Goal: Task Accomplishment & Management: Complete application form

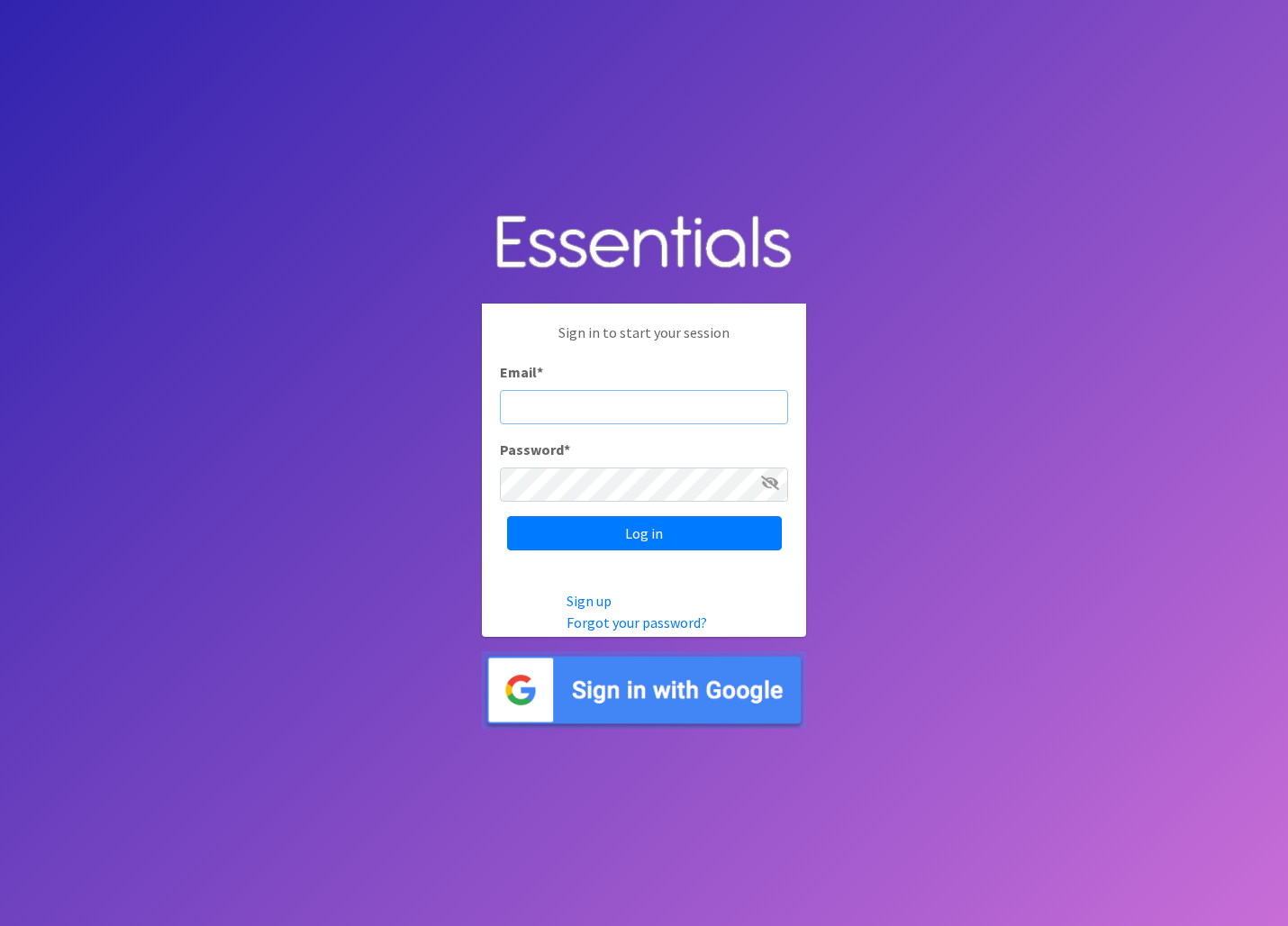
type input "Bholch5@icloud.com"
click at [644, 532] on input "Log in" at bounding box center [644, 533] width 275 height 34
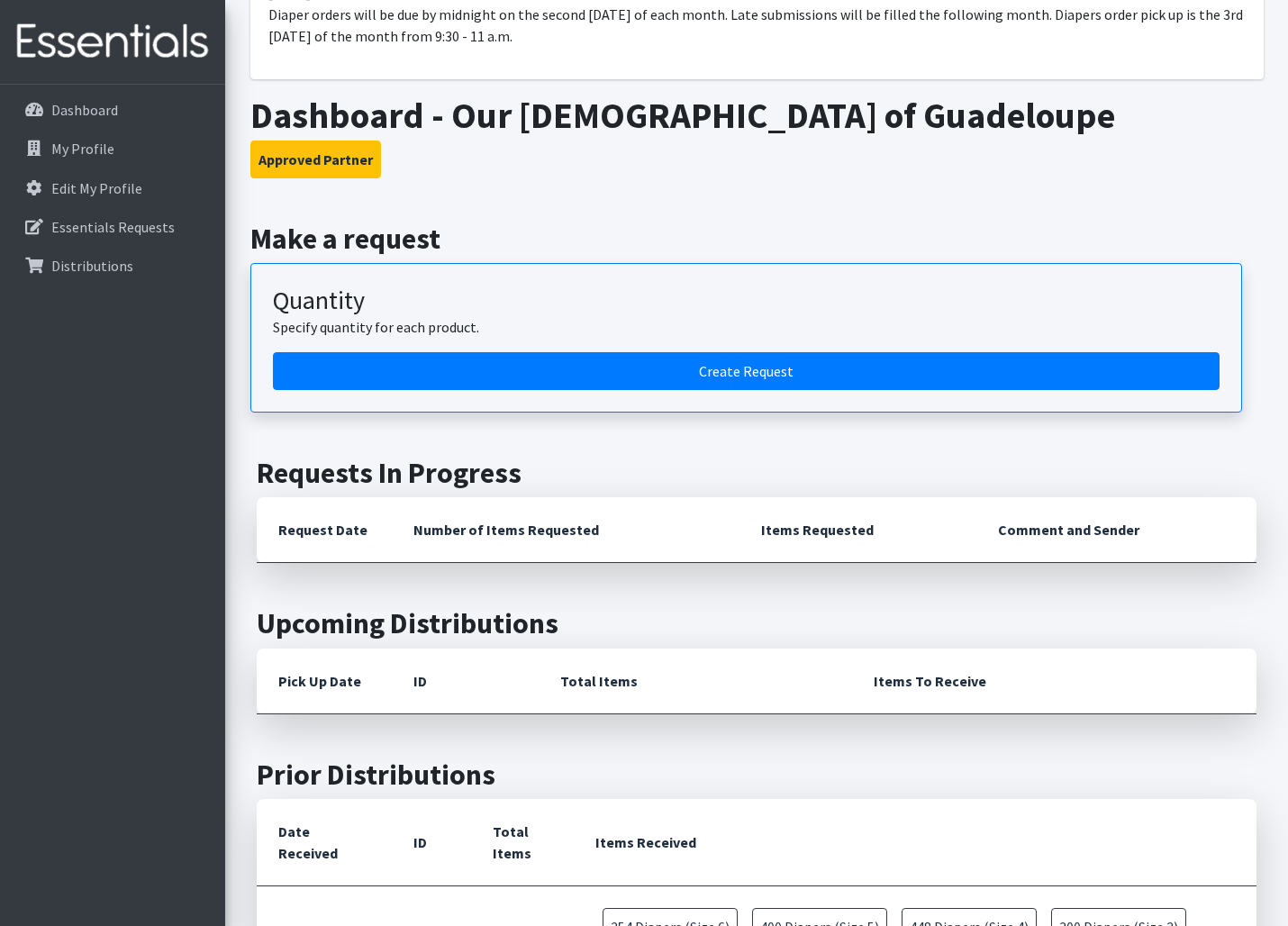
scroll to position [209, 0]
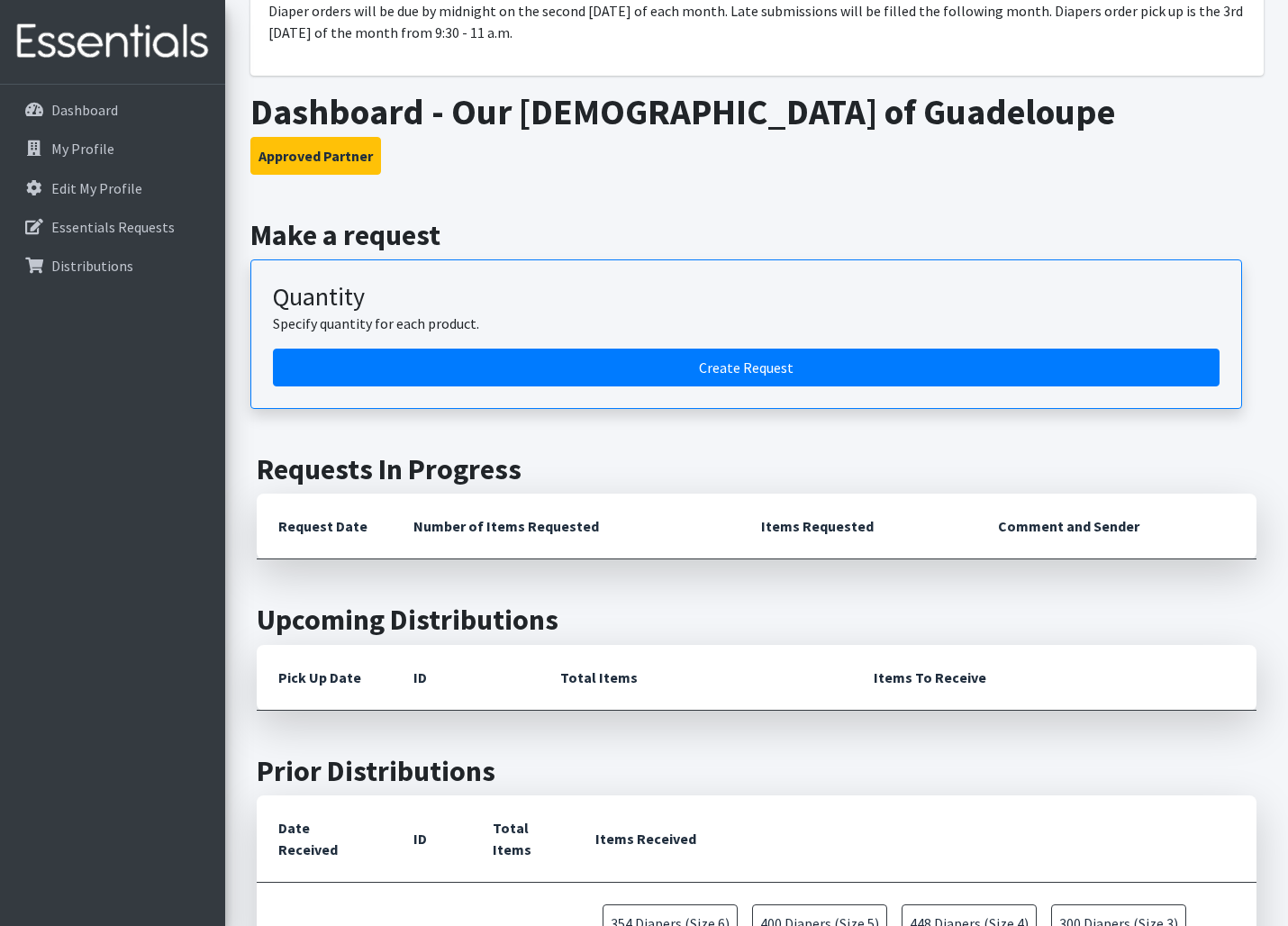
click at [538, 533] on th "Number of Items Requested" at bounding box center [566, 527] width 347 height 66
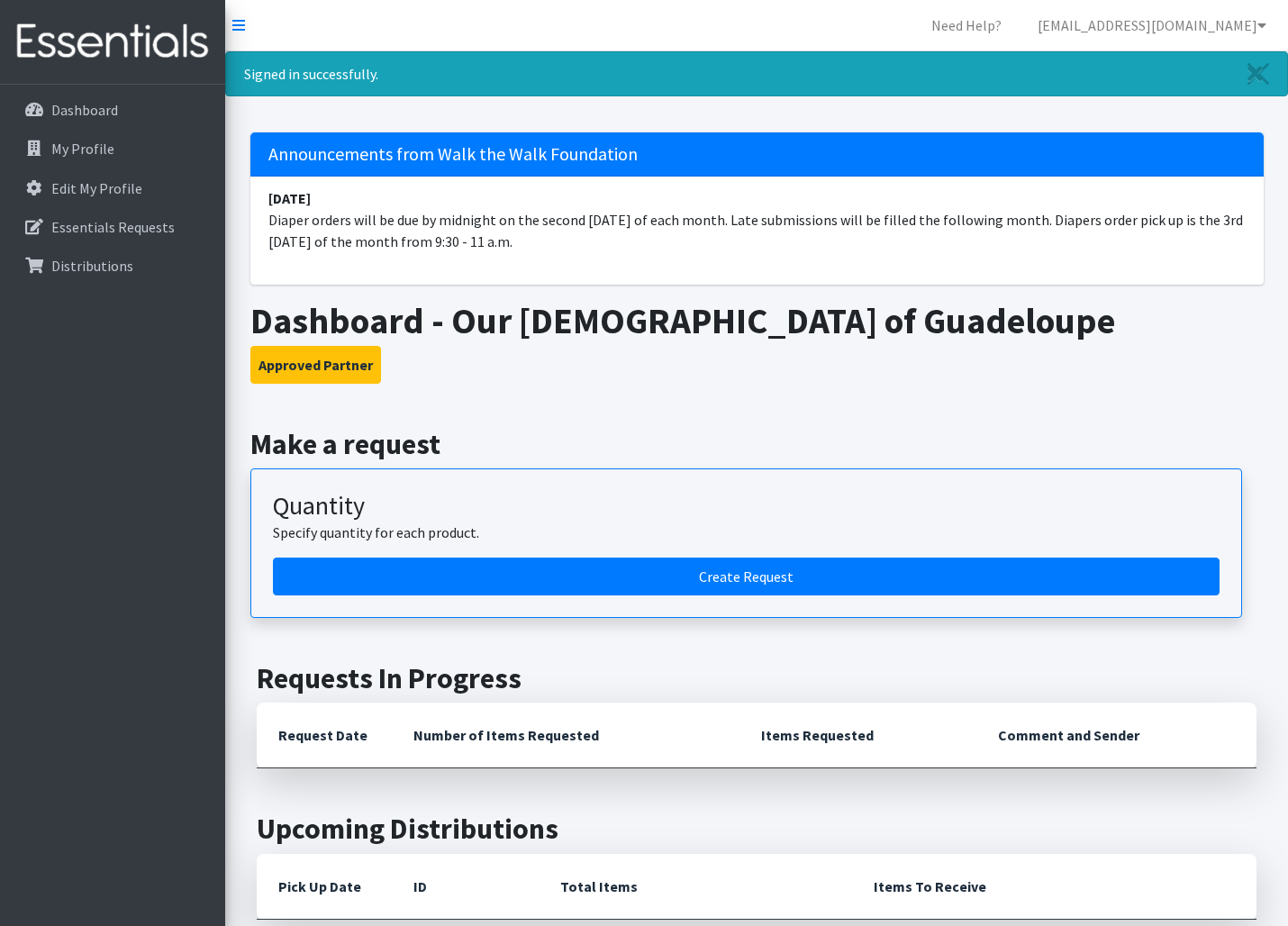
scroll to position [0, 0]
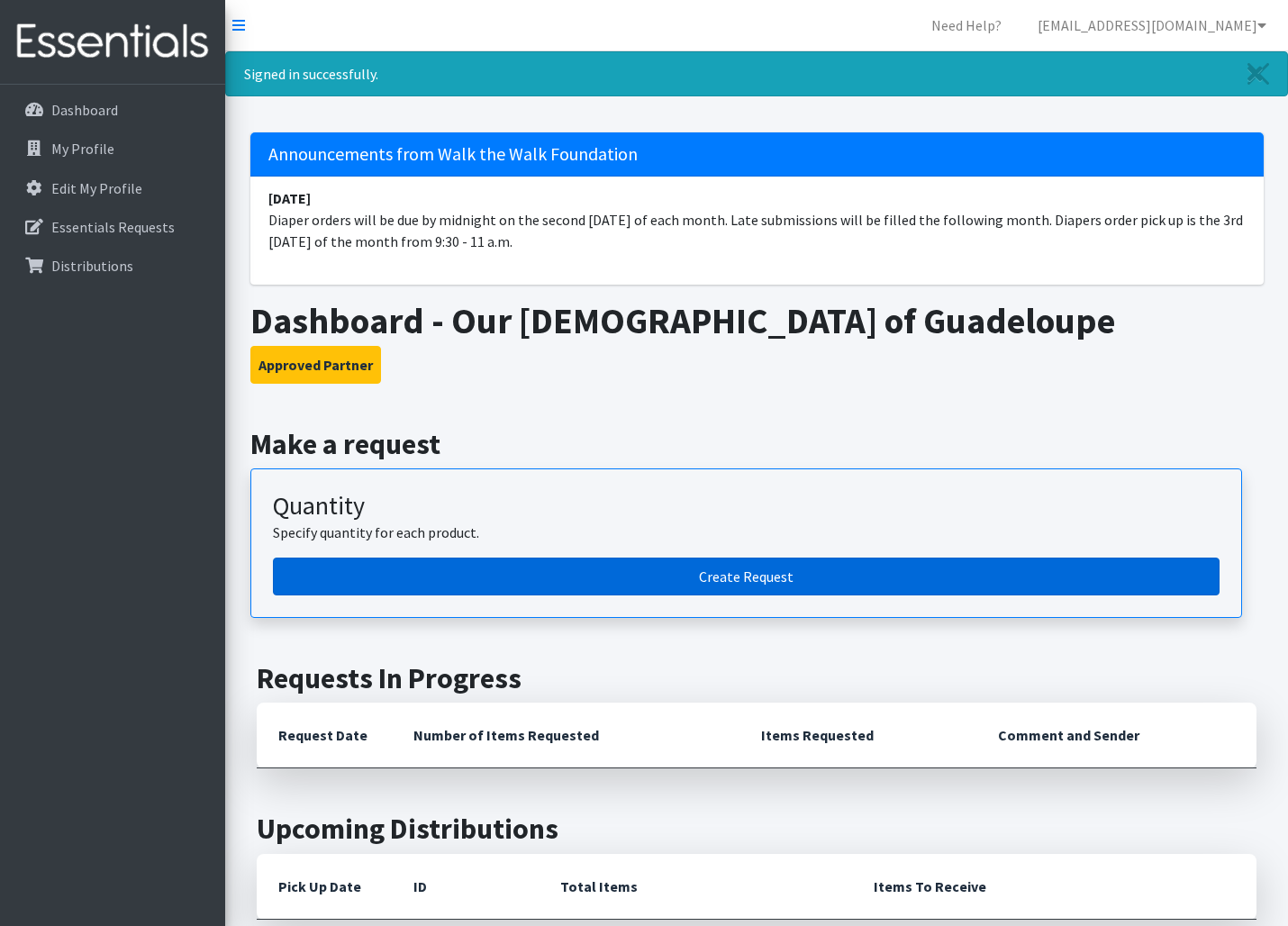
click at [752, 576] on link "Create Request" at bounding box center [745, 576] width 946 height 38
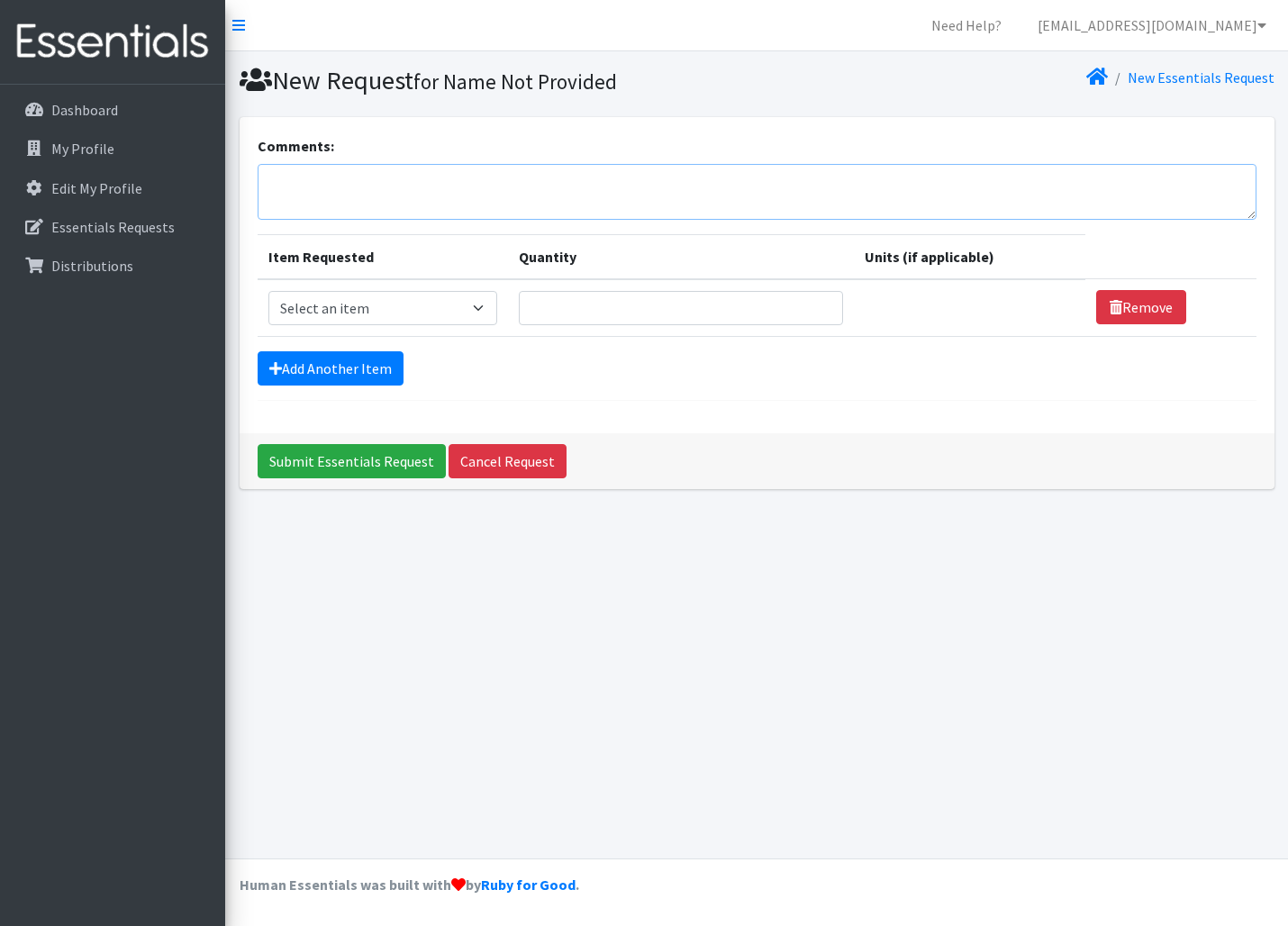
click at [371, 174] on textarea "Comments:" at bounding box center [756, 192] width 999 height 56
type textarea "Hi, we have 38 kids this month. 4 of them are Pull-up age. So we are 34-38 kids."
select select "11523"
type input "1"
click at [826, 301] on input "1" at bounding box center [681, 308] width 324 height 34
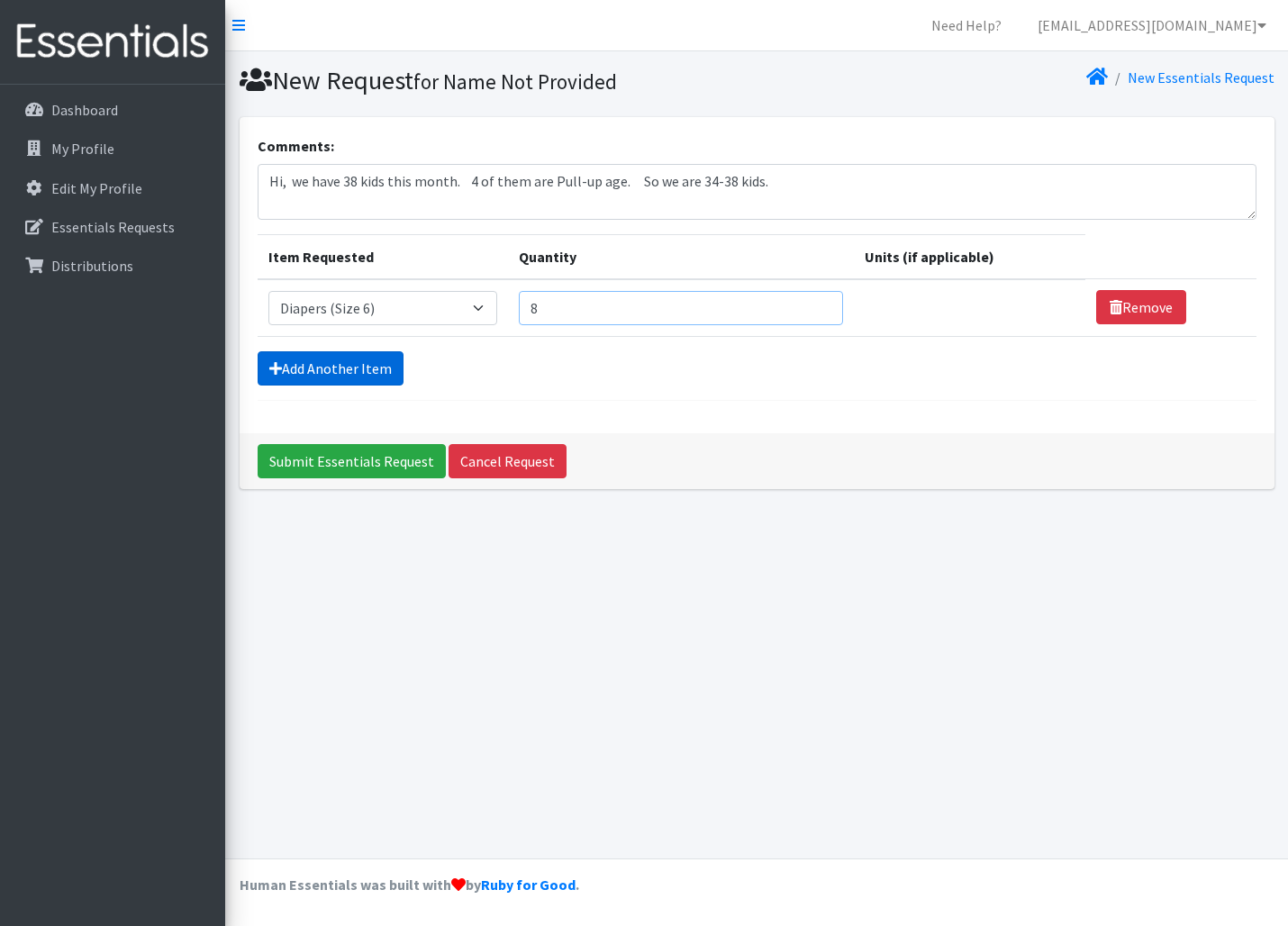
type input "8"
click at [331, 362] on link "Add Another Item" at bounding box center [330, 368] width 146 height 34
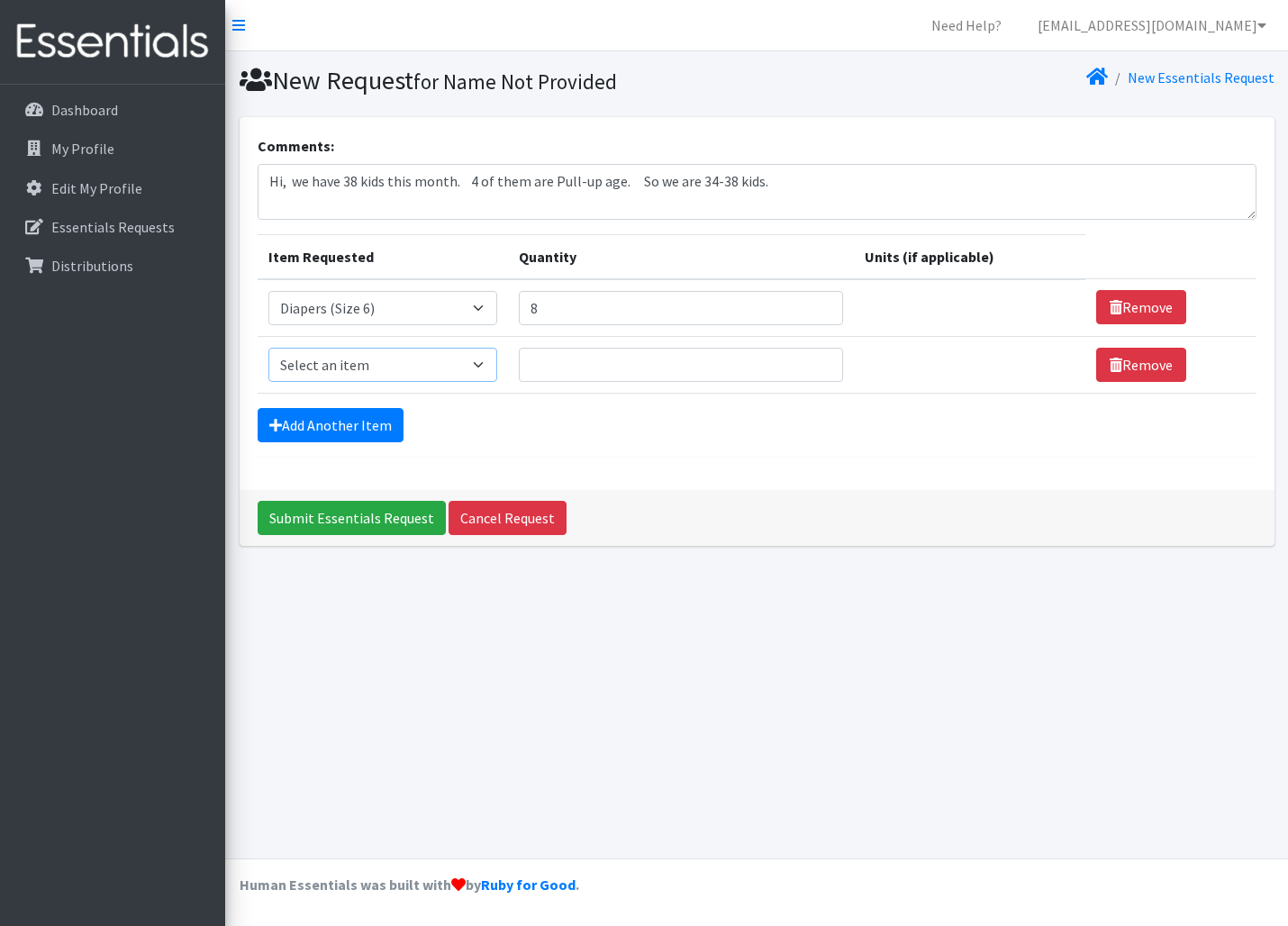
select select "11539"
click at [662, 360] on input "Quantity" at bounding box center [681, 364] width 324 height 34
type input "8"
click at [345, 421] on link "Add Another Item" at bounding box center [330, 424] width 146 height 34
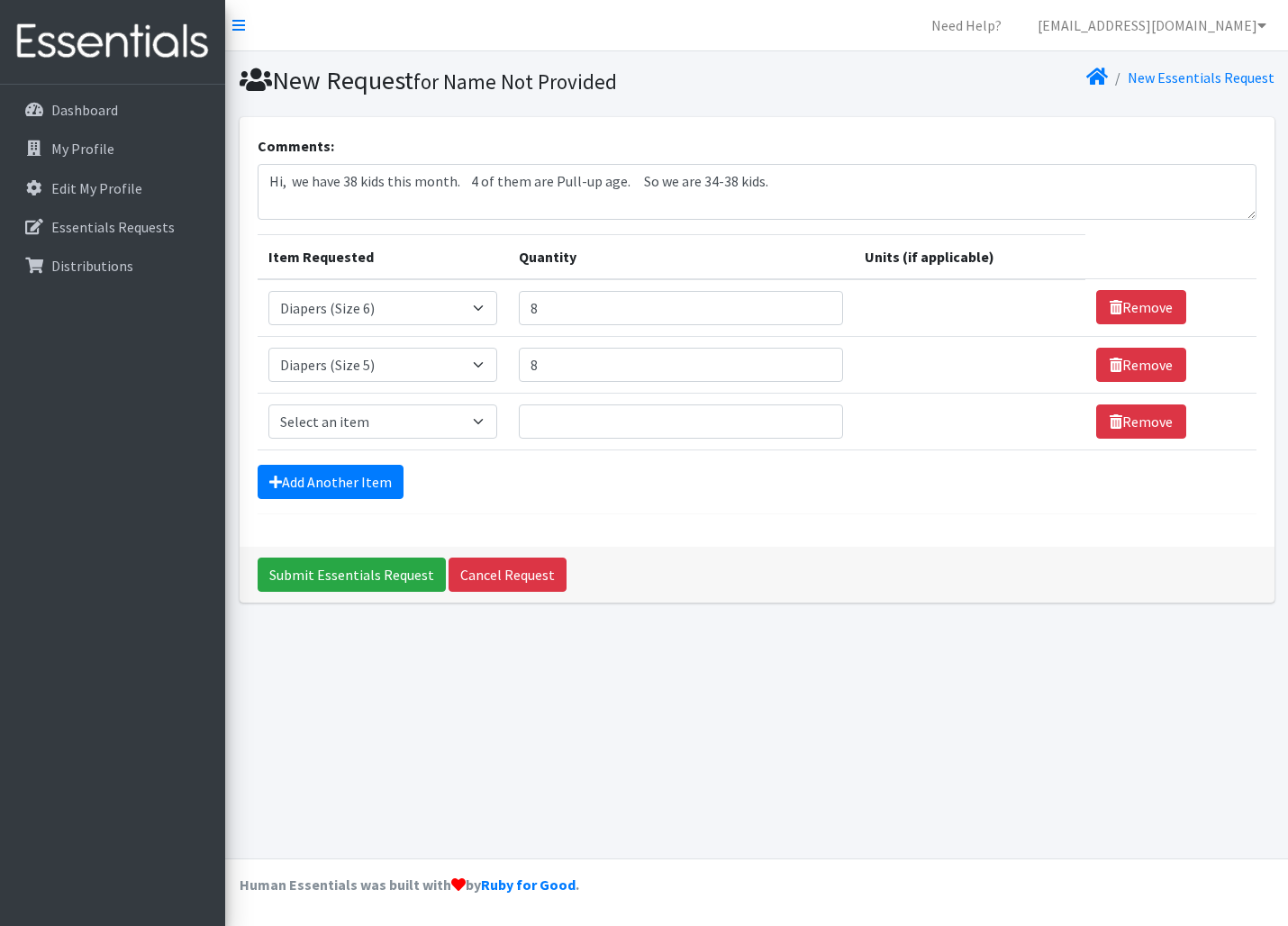
scroll to position [0, 0]
select select "11546"
click at [573, 424] on input "Quantity" at bounding box center [681, 421] width 324 height 34
type input "8"
click at [355, 481] on link "Add Another Item" at bounding box center [330, 481] width 146 height 34
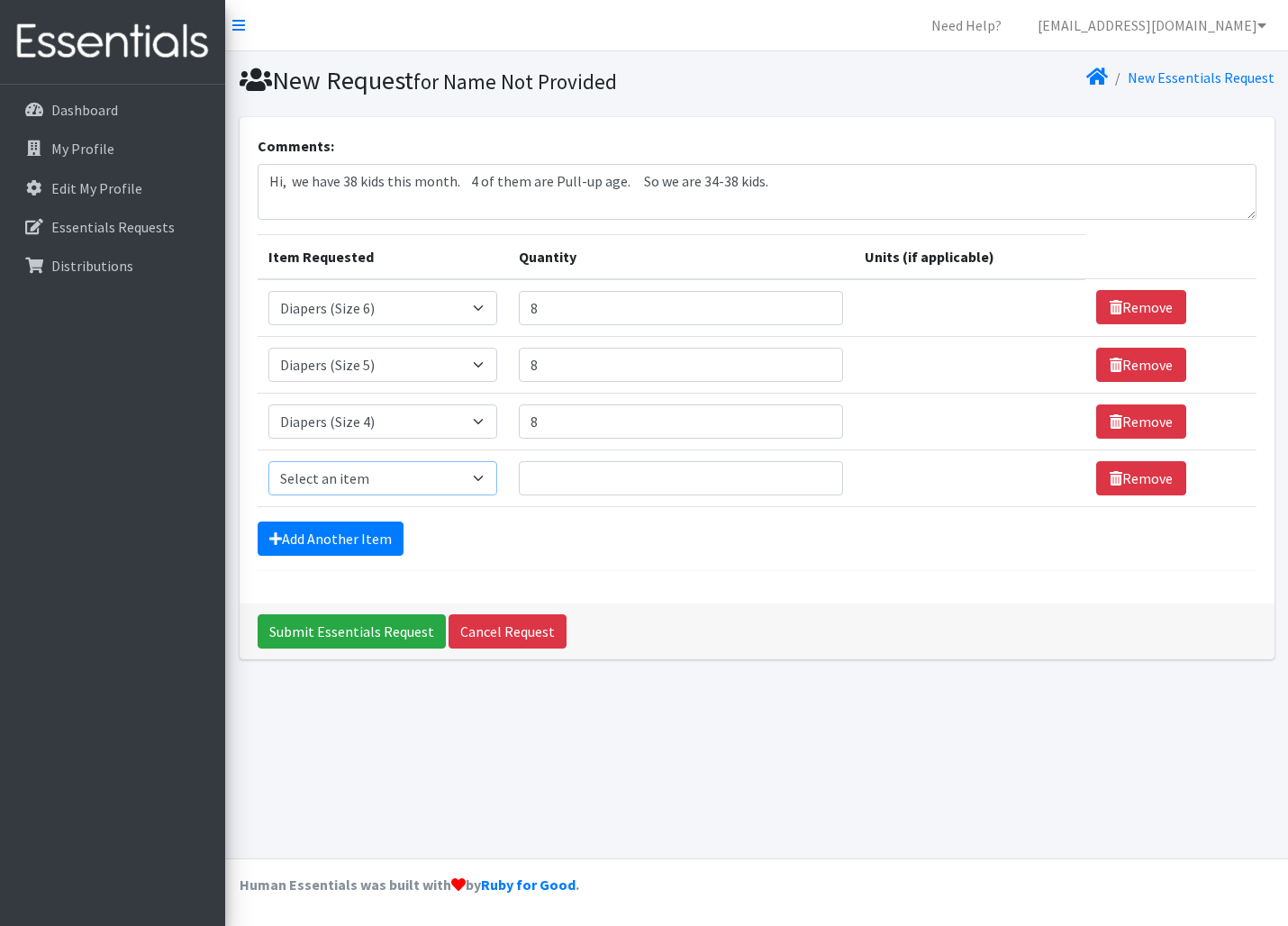
select select "11547"
click at [539, 469] on input "Quantity" at bounding box center [681, 478] width 324 height 34
type input "6"
click at [328, 535] on link "Add Another Item" at bounding box center [330, 538] width 146 height 34
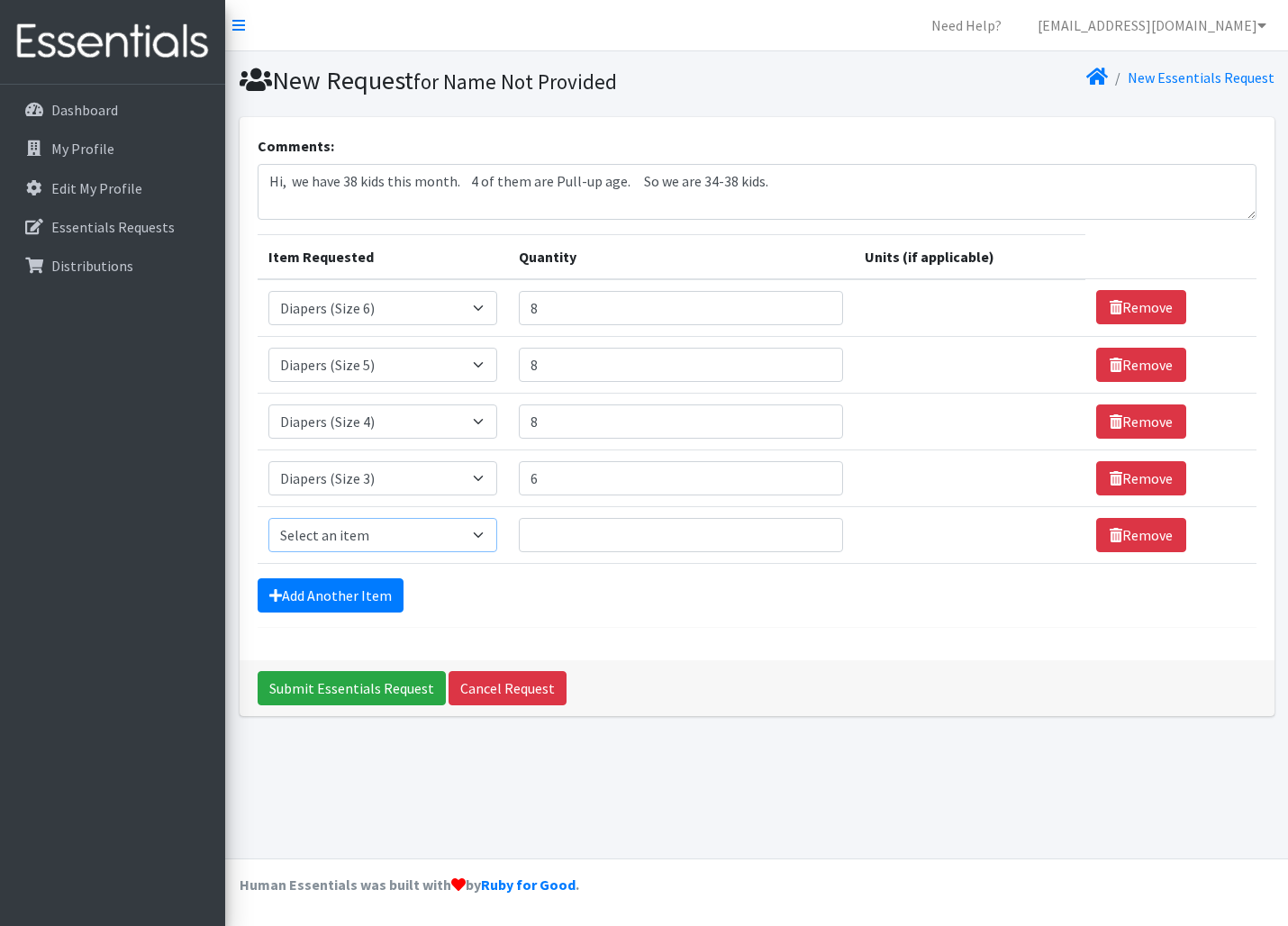
select select "11558"
click at [537, 533] on input "Quantity" at bounding box center [681, 535] width 324 height 34
type input "4"
select select "11558"
click at [360, 592] on link "Add Another Item" at bounding box center [330, 595] width 146 height 34
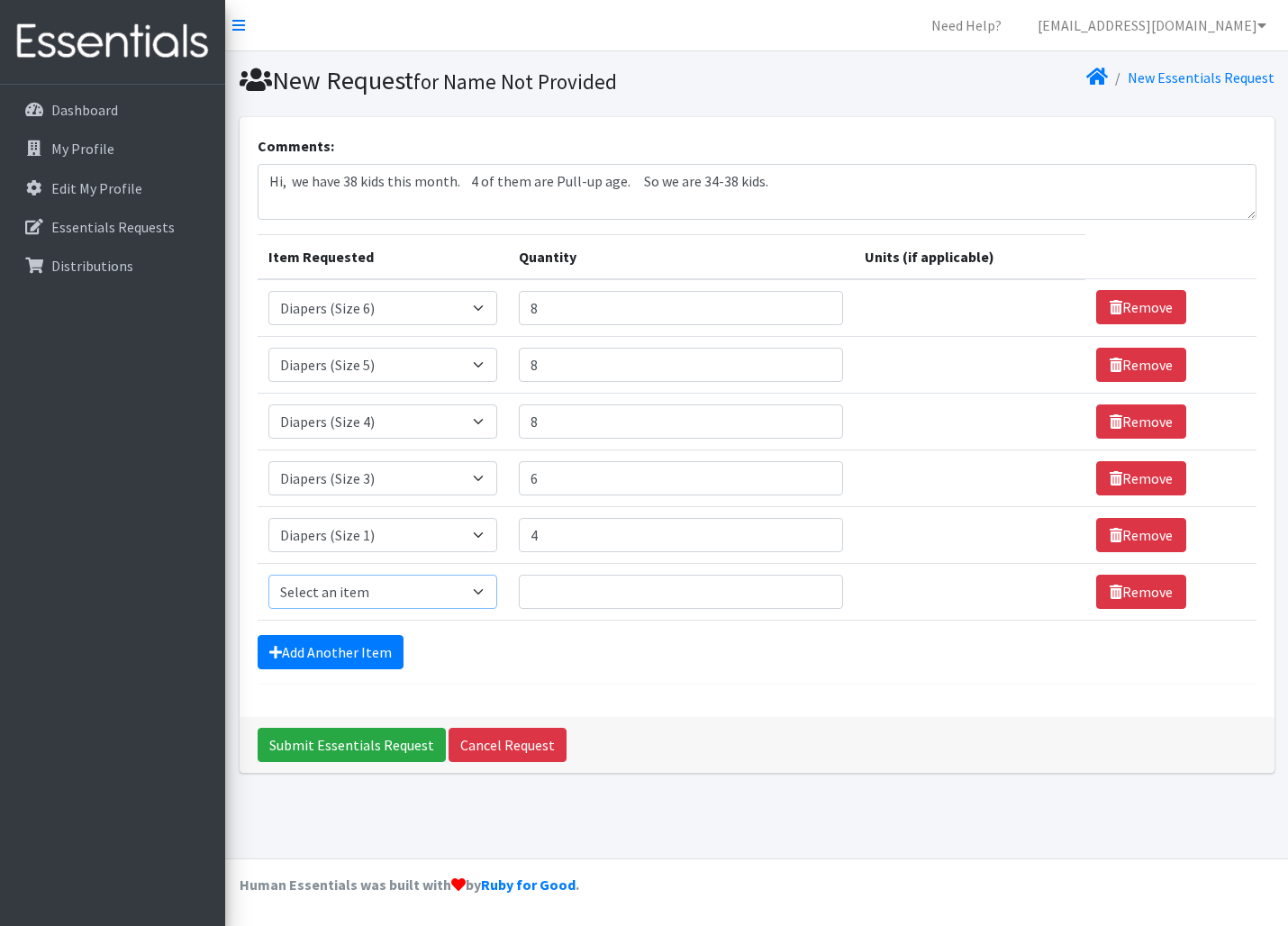
select select "14677"
click at [544, 581] on input "Quantity" at bounding box center [681, 591] width 324 height 34
click at [787, 170] on textarea "Hi, we have 38 kids this month. 4 of them are Pull-up age. So we are 34-38 kids." at bounding box center [756, 192] width 999 height 56
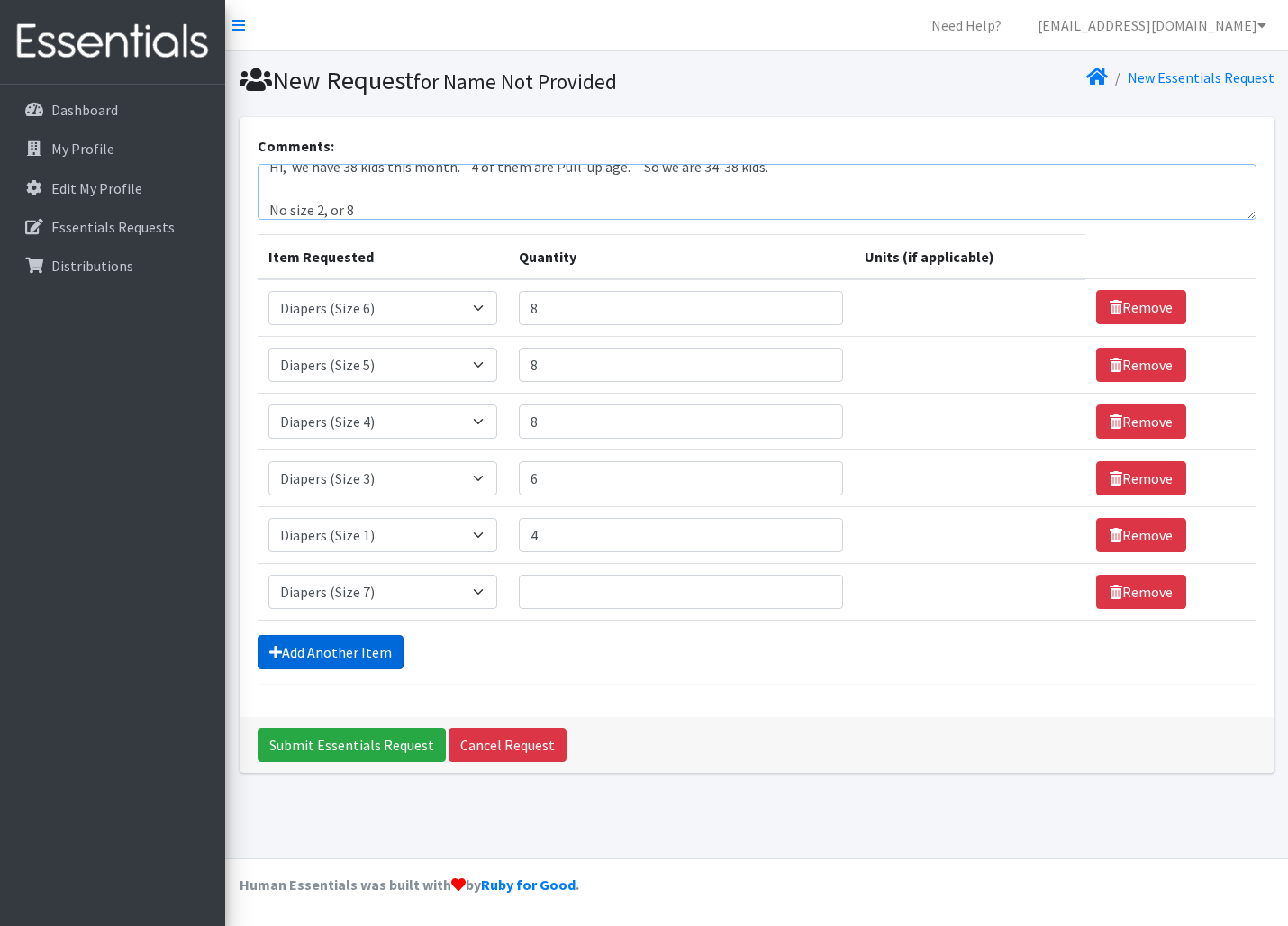
type textarea "Hi, we have 38 kids this month. 4 of them are Pull-up age. So we are 34-38 kids…"
click at [358, 652] on link "Add Another Item" at bounding box center [330, 651] width 146 height 34
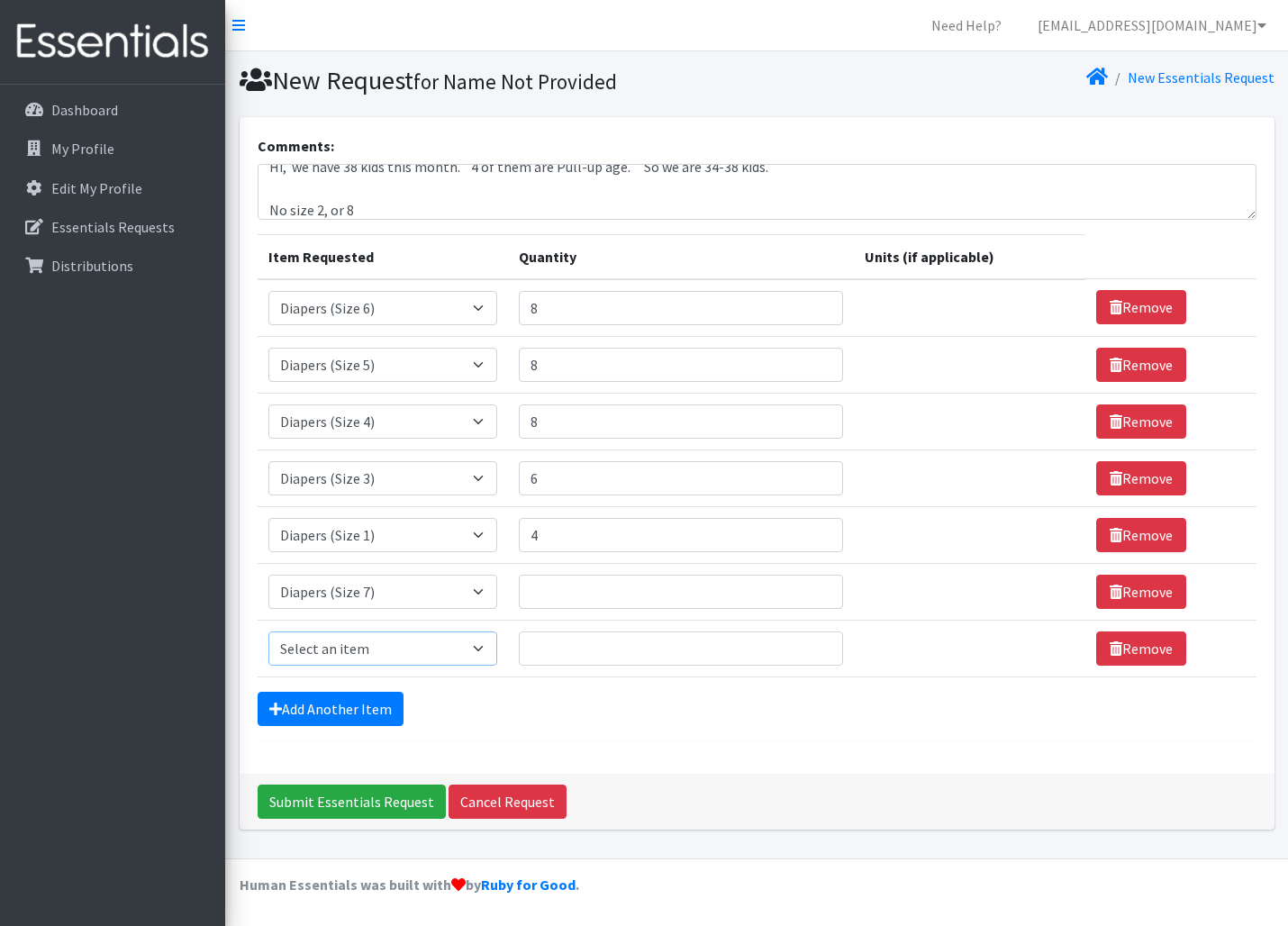
select select "14678"
click at [568, 635] on input "Quantity" at bounding box center [681, 648] width 324 height 34
click at [369, 806] on input "Submit Essentials Request" at bounding box center [351, 801] width 188 height 34
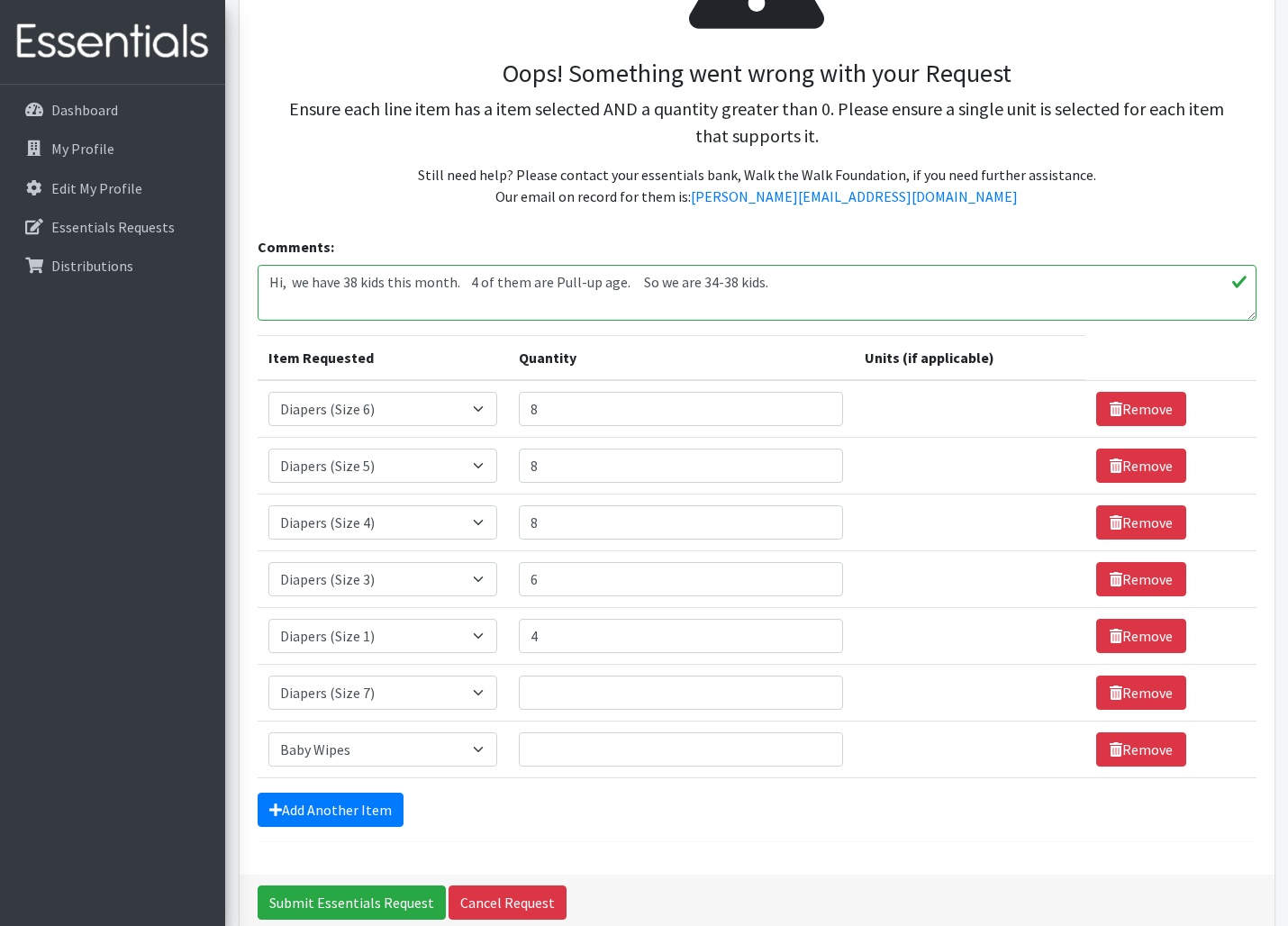
scroll to position [270, 0]
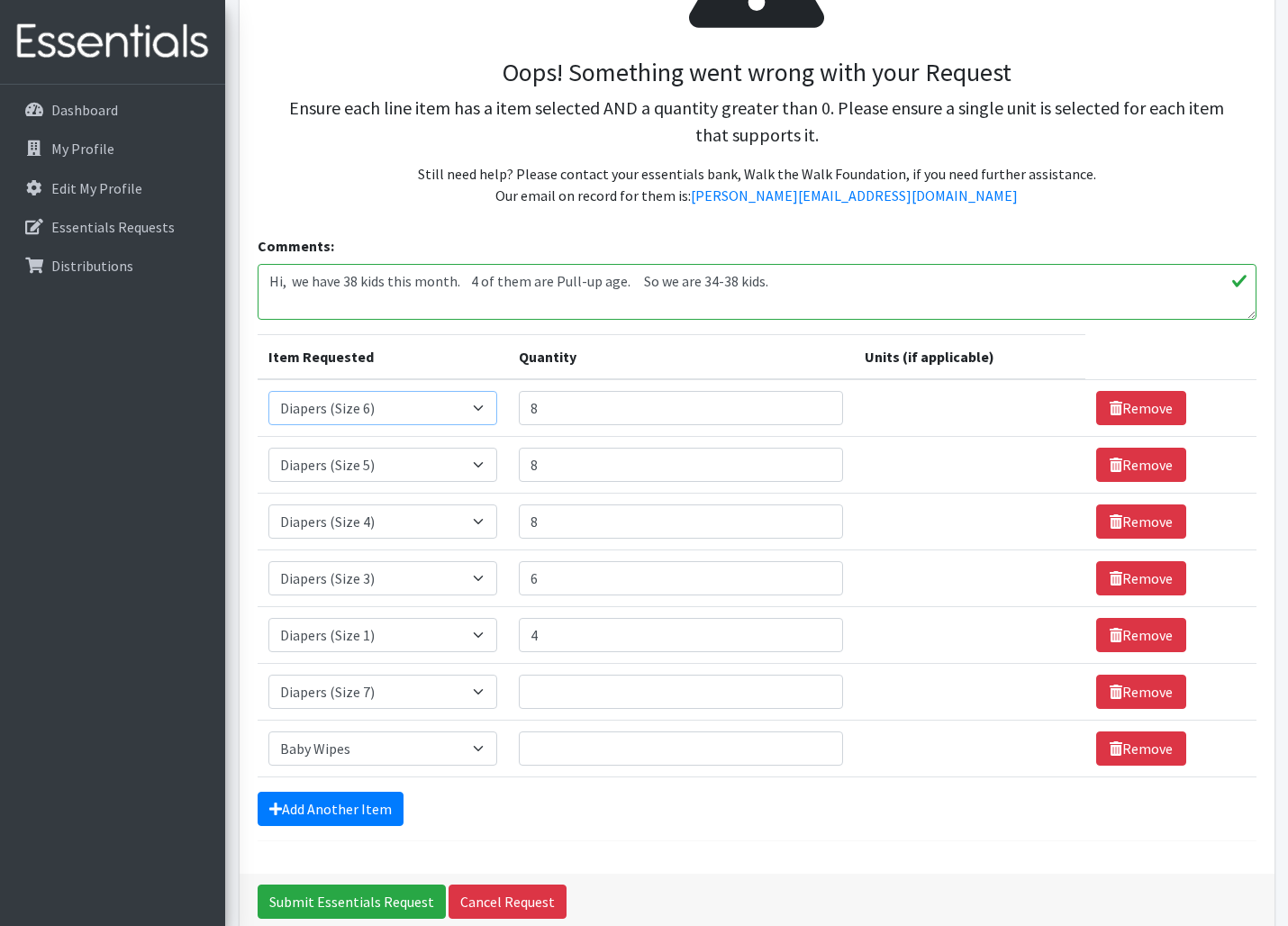
select select "15172"
click at [549, 413] on input "8" at bounding box center [681, 408] width 324 height 34
type input "0"
select select "14677"
click at [540, 465] on input "8" at bounding box center [681, 464] width 324 height 34
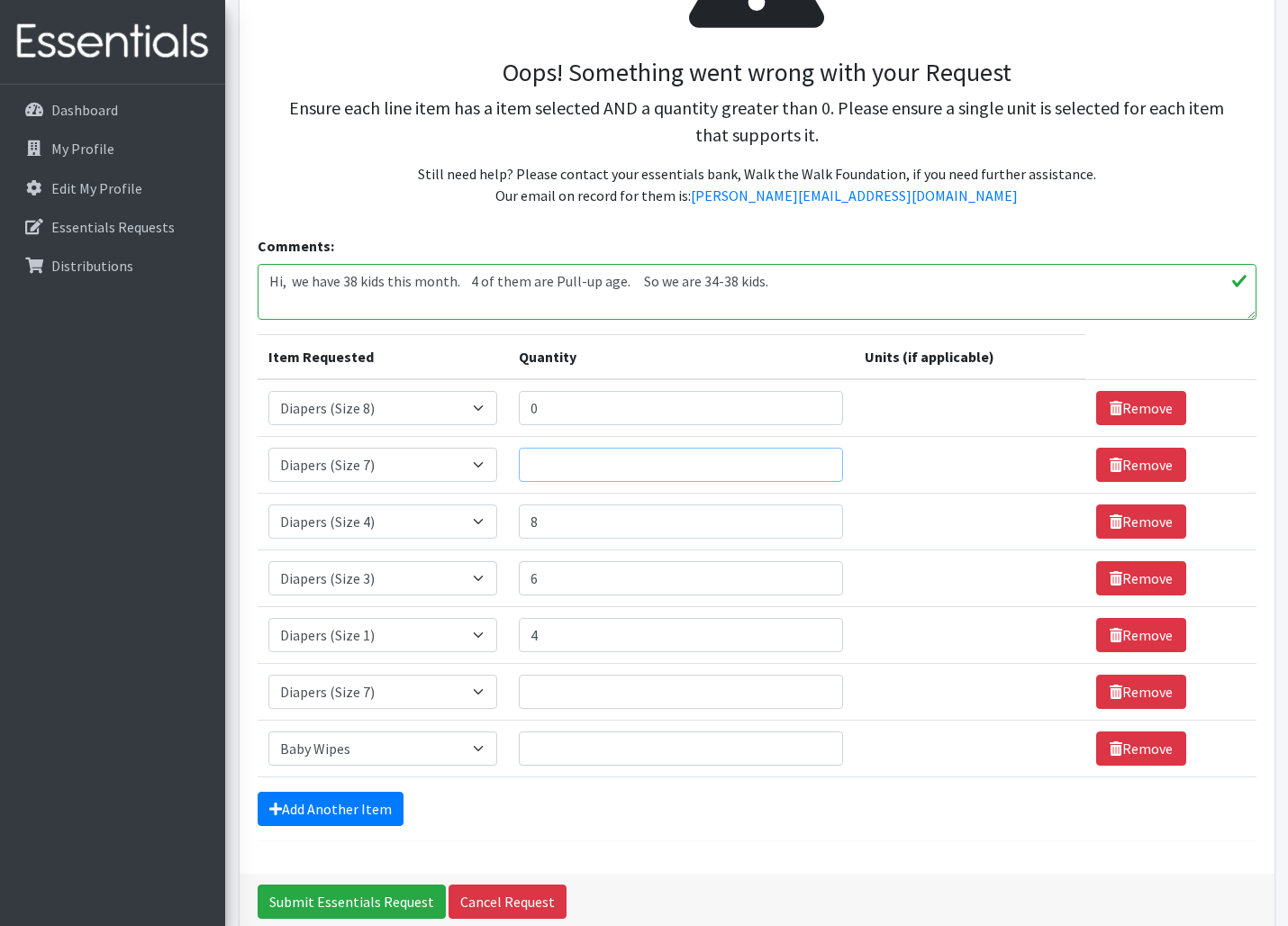
click at [550, 466] on input "Quantity" at bounding box center [681, 464] width 324 height 34
type input "0"
select select "11523"
select select "11539"
click at [538, 579] on input "6" at bounding box center [681, 578] width 324 height 34
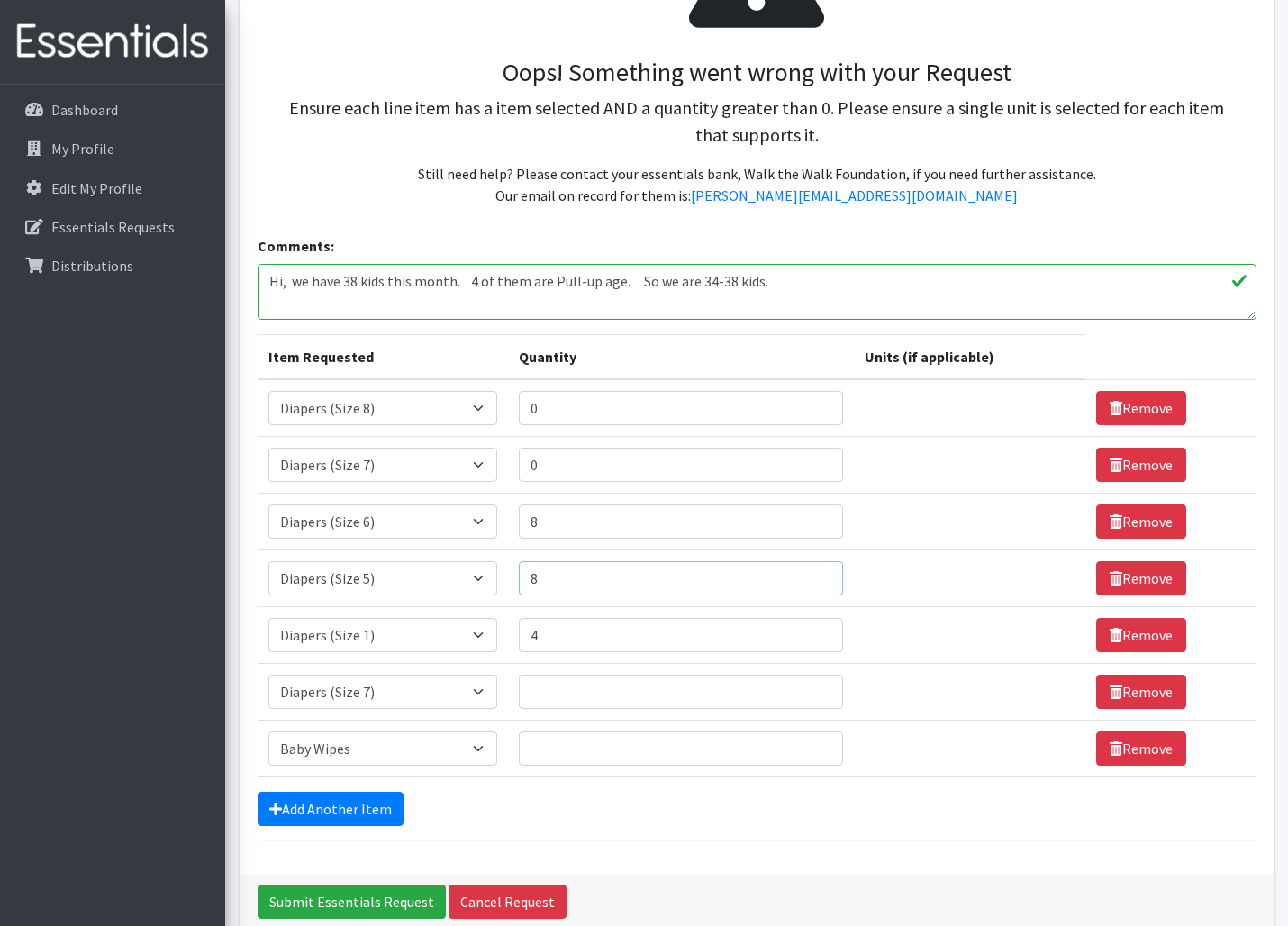
scroll to position [268, 0]
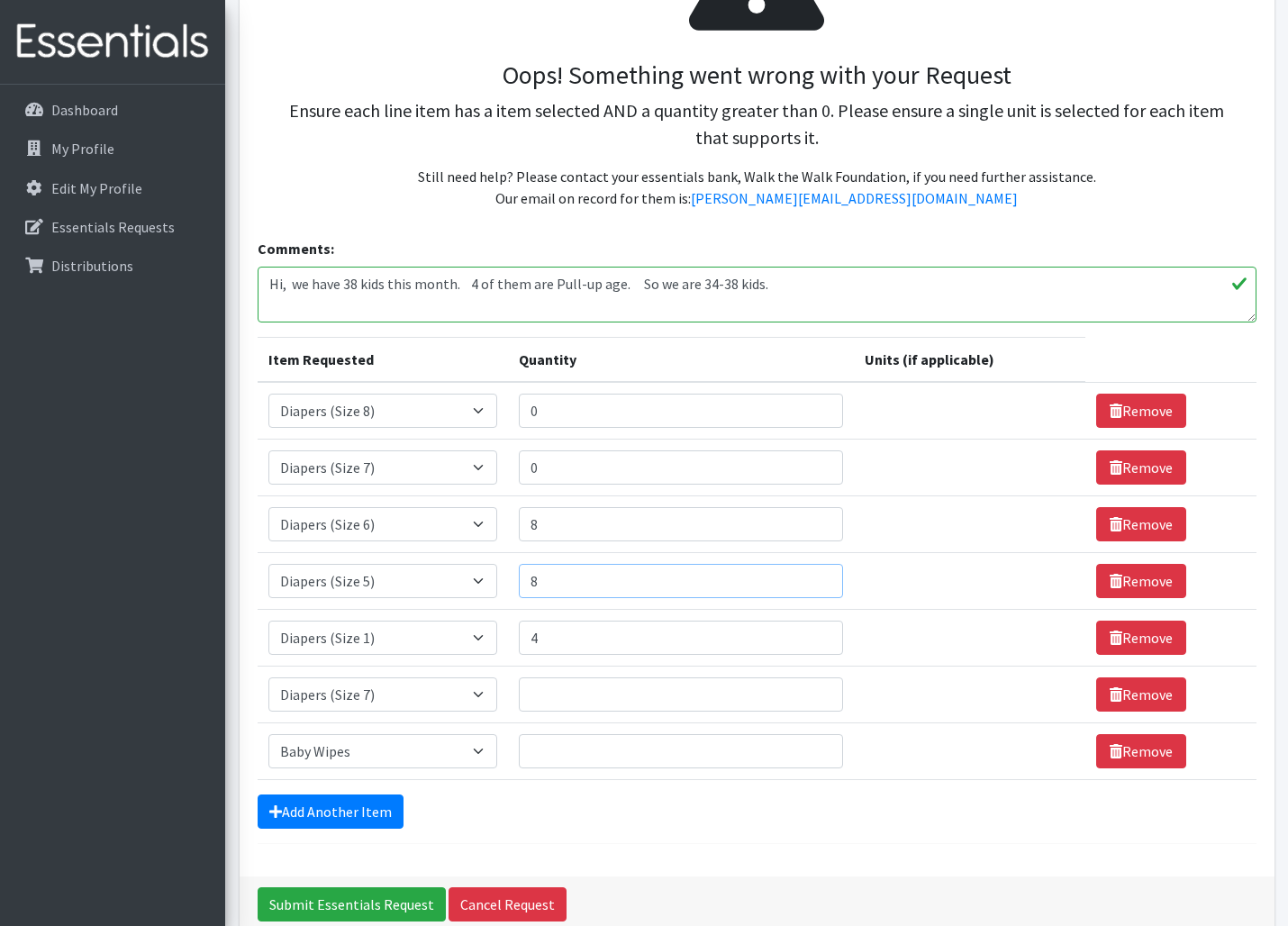
type input "8"
select select "11546"
click at [544, 628] on input "4" at bounding box center [681, 637] width 324 height 34
type input "8"
select select "11547"
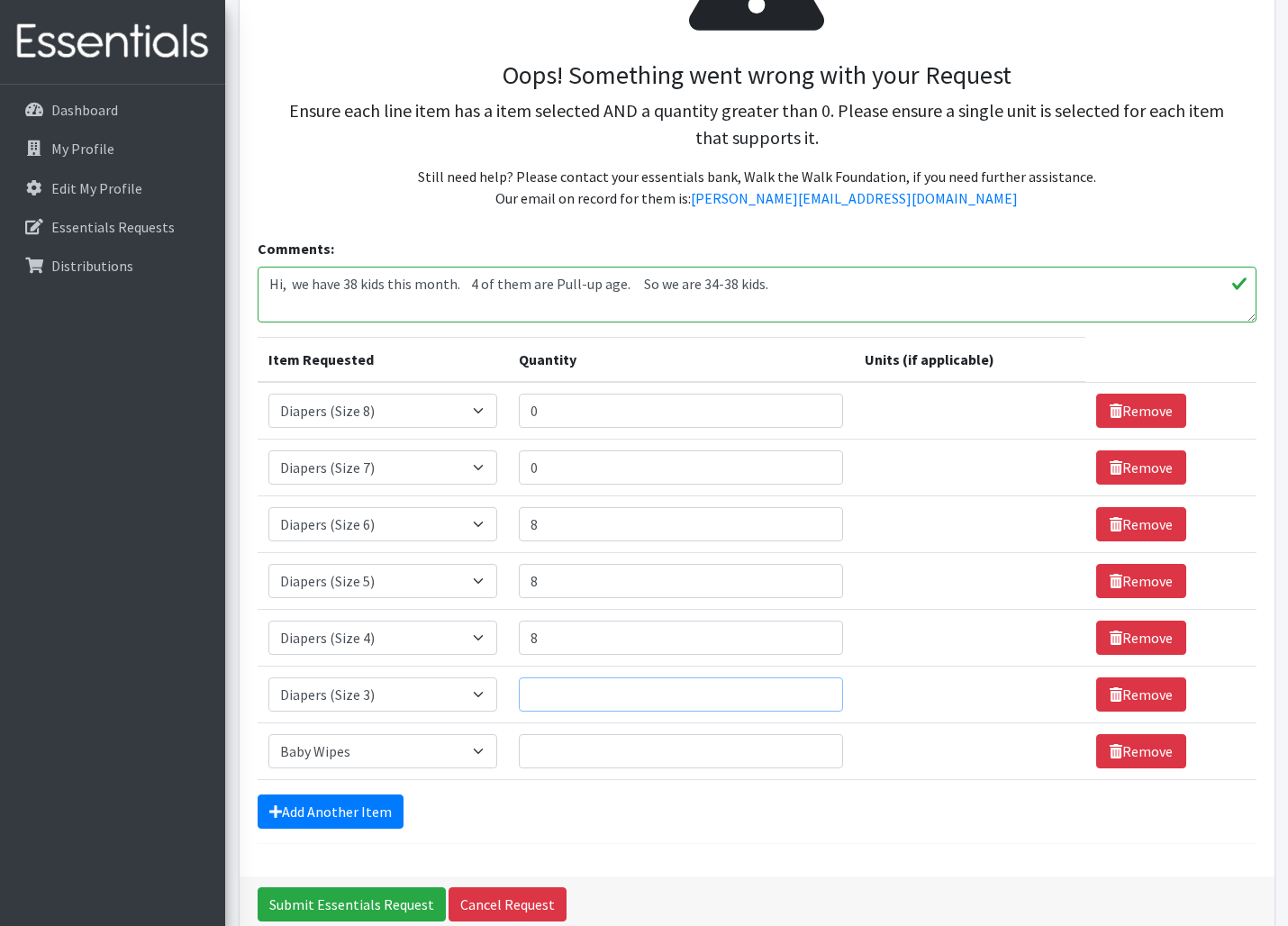
click at [542, 691] on input "Quantity" at bounding box center [681, 694] width 324 height 34
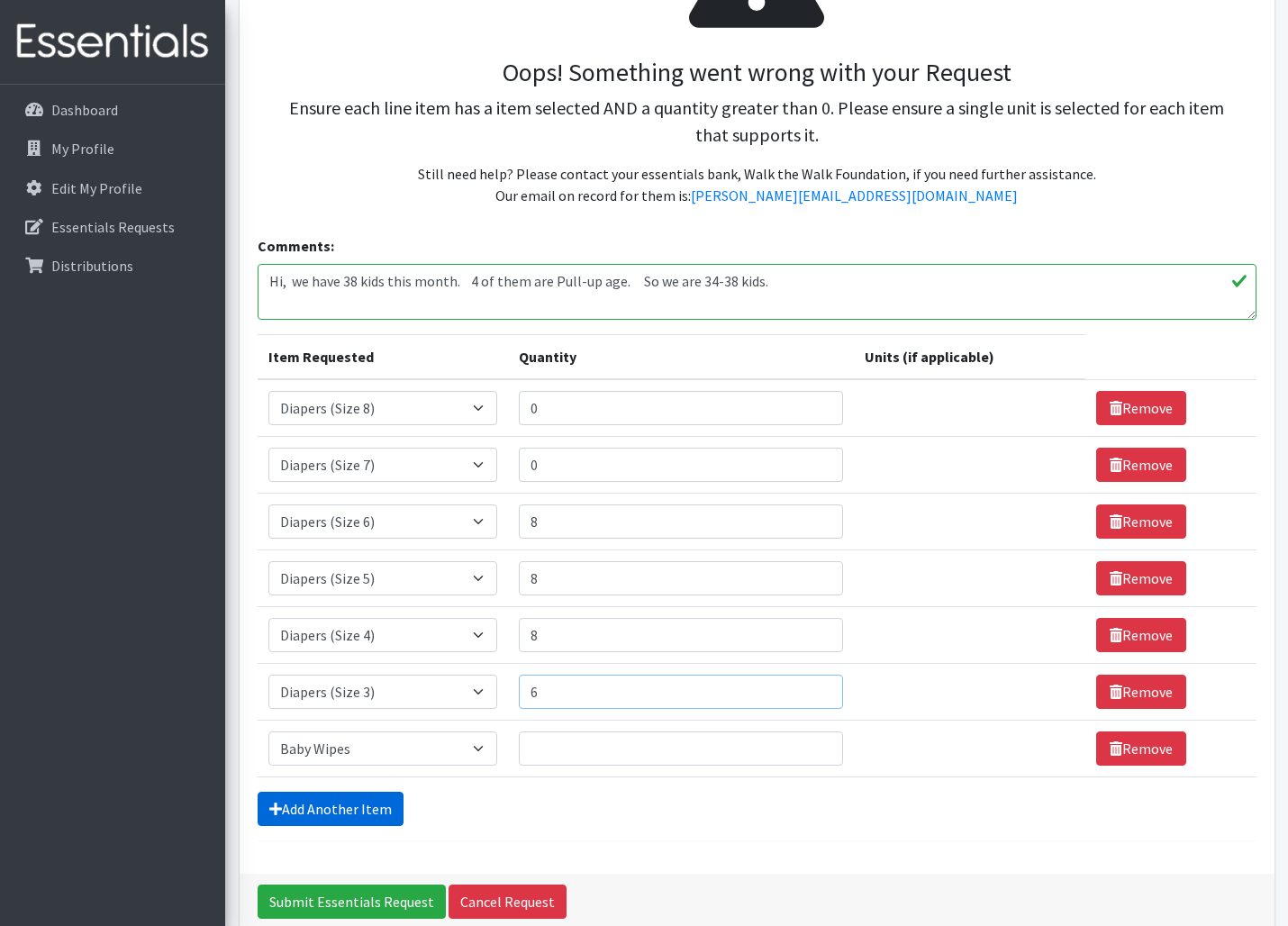
type input "6"
click at [336, 805] on link "Add Another Item" at bounding box center [330, 809] width 146 height 34
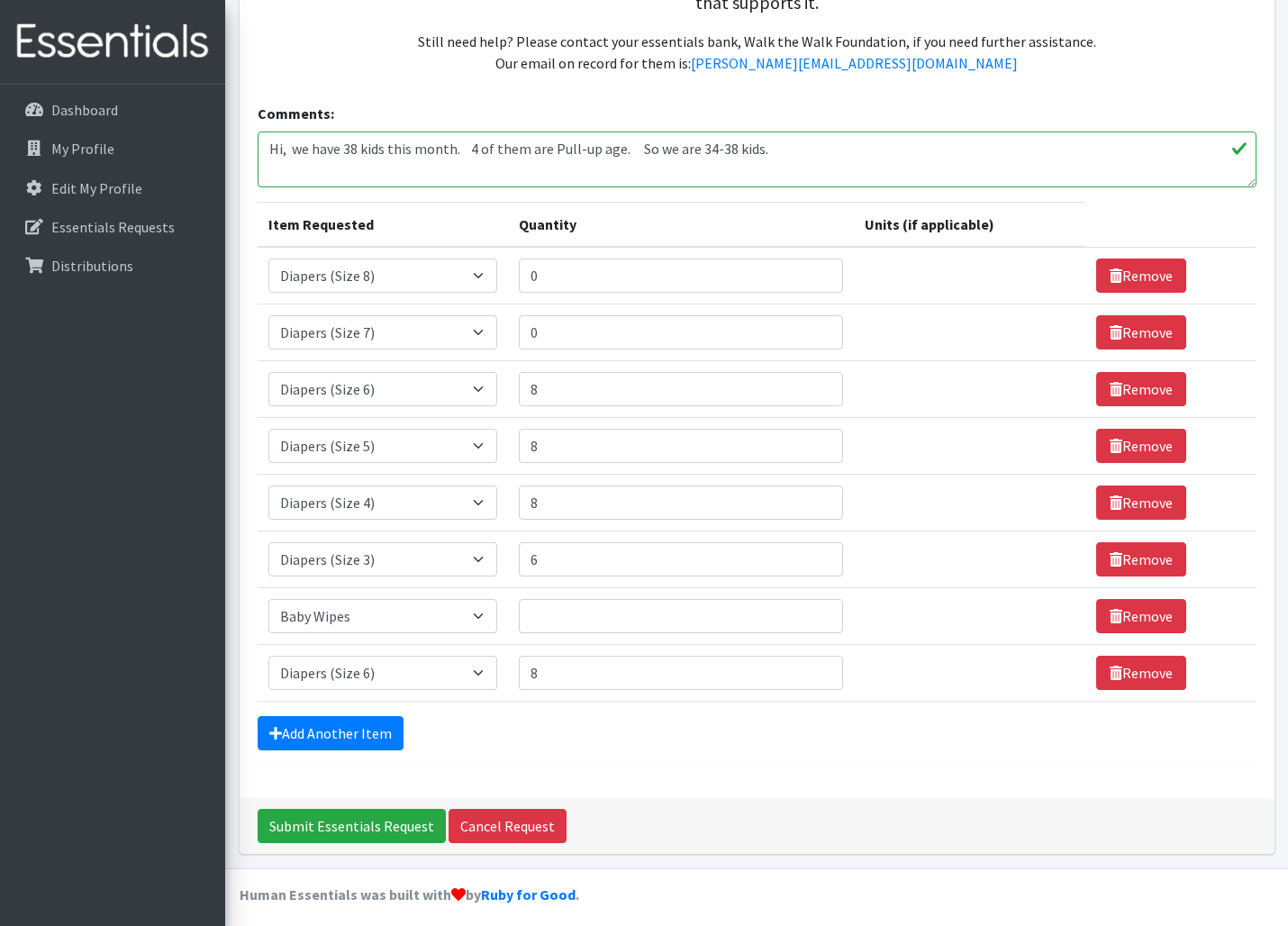
scroll to position [412, 0]
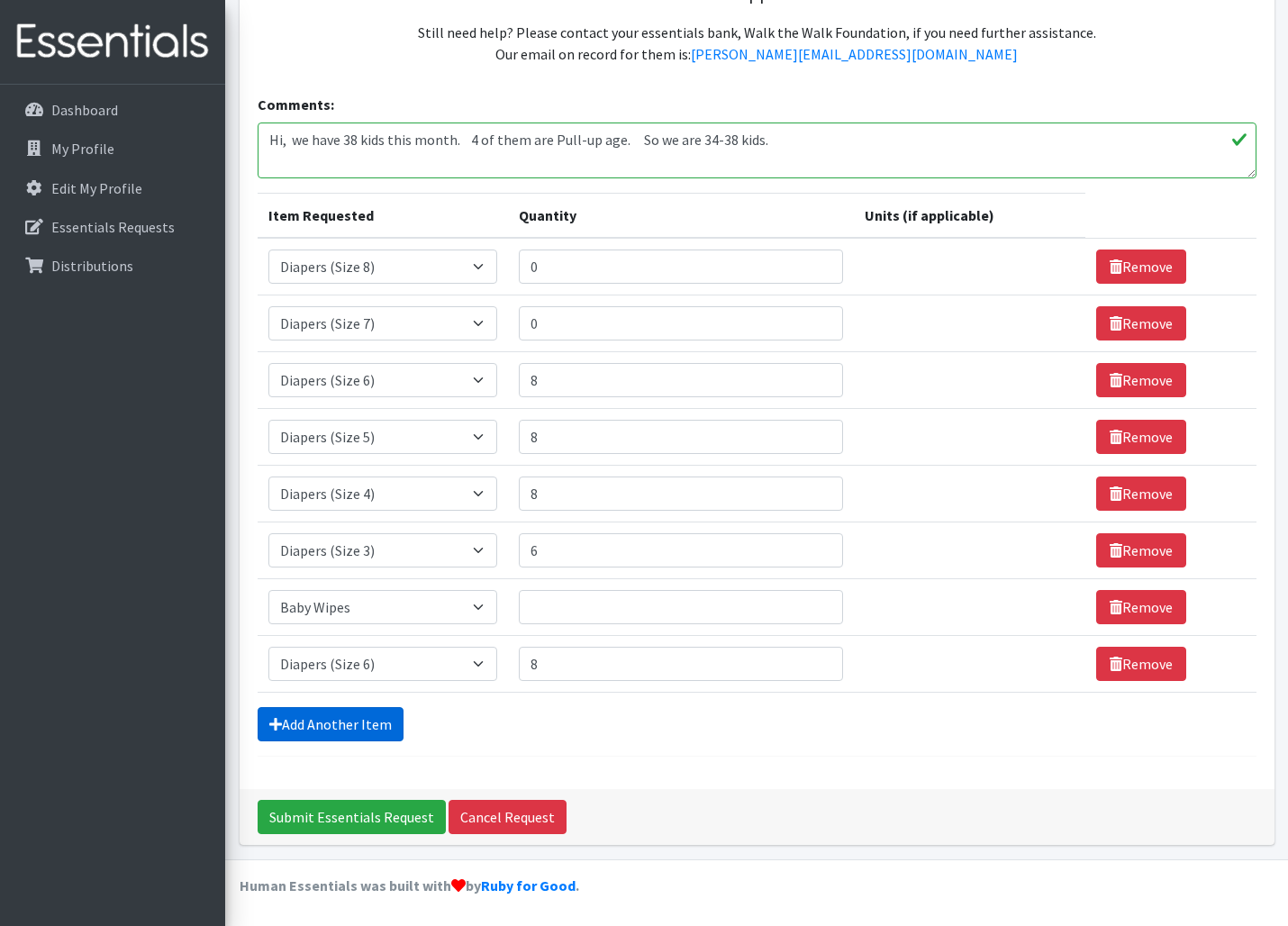
click at [357, 711] on link "Add Another Item" at bounding box center [330, 723] width 146 height 34
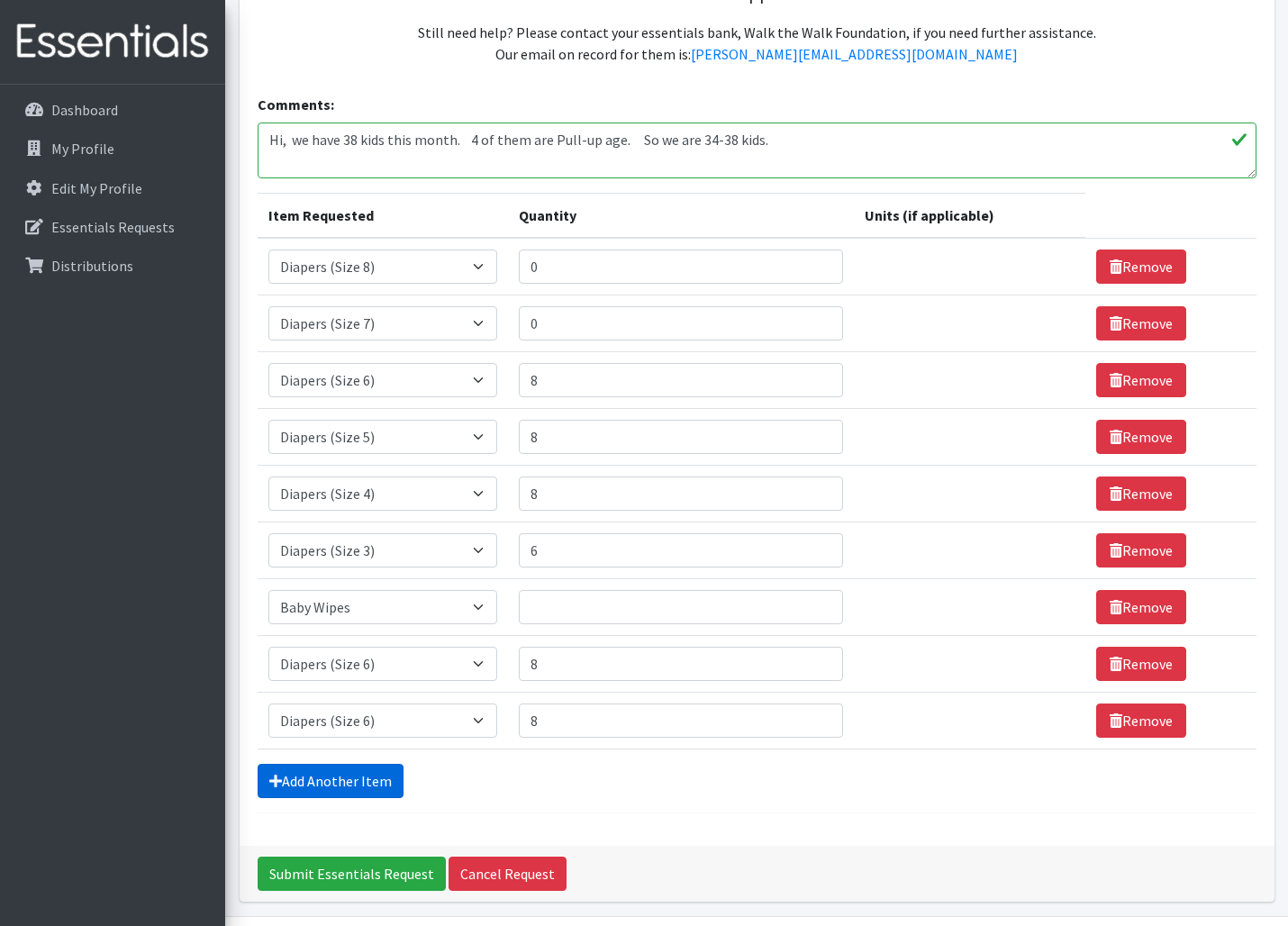
scroll to position [469, 0]
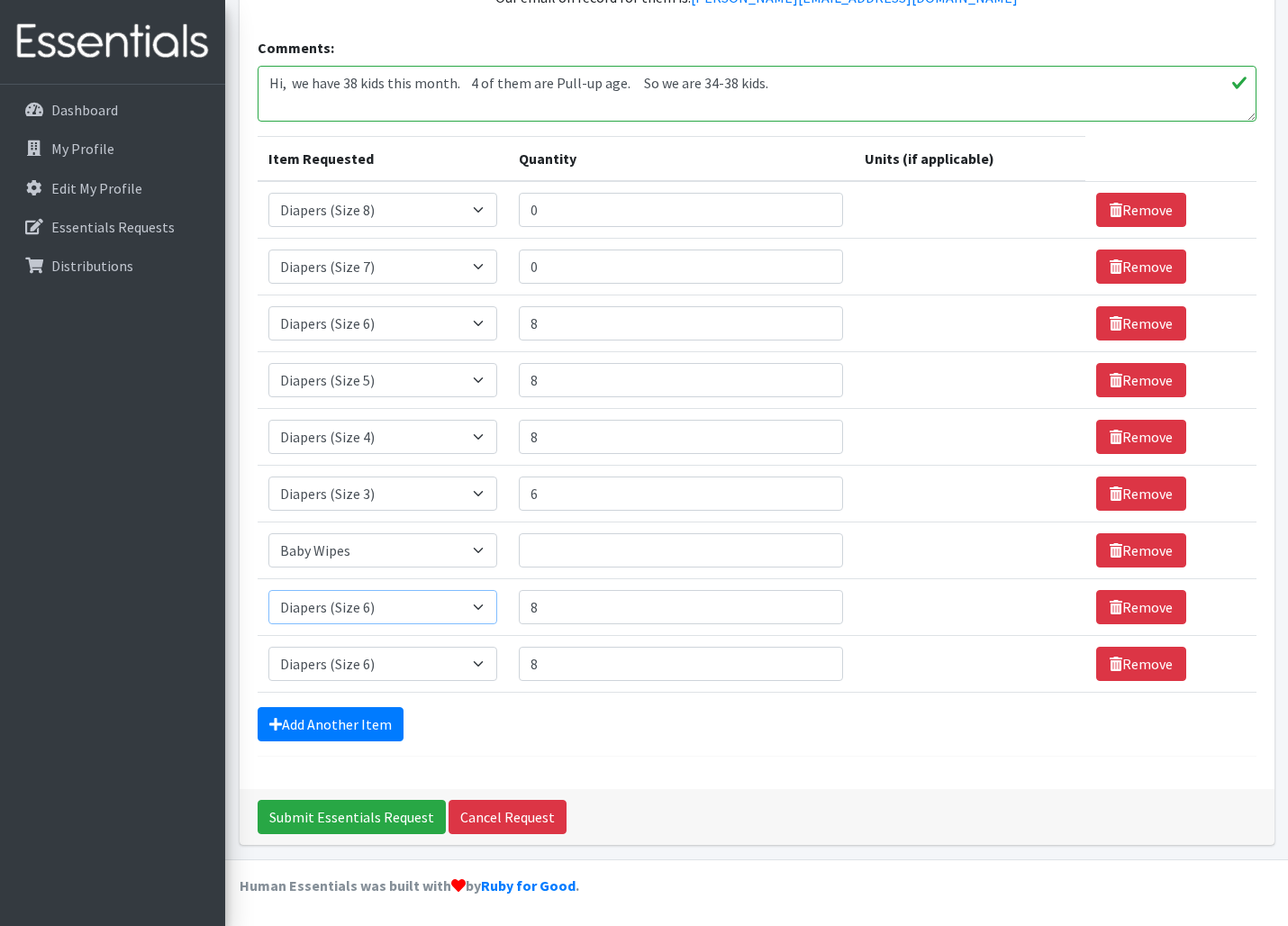
select select "11544"
click at [554, 605] on input "8" at bounding box center [681, 607] width 324 height 34
type input "0"
select select "11558"
click at [546, 658] on input "8" at bounding box center [681, 663] width 324 height 34
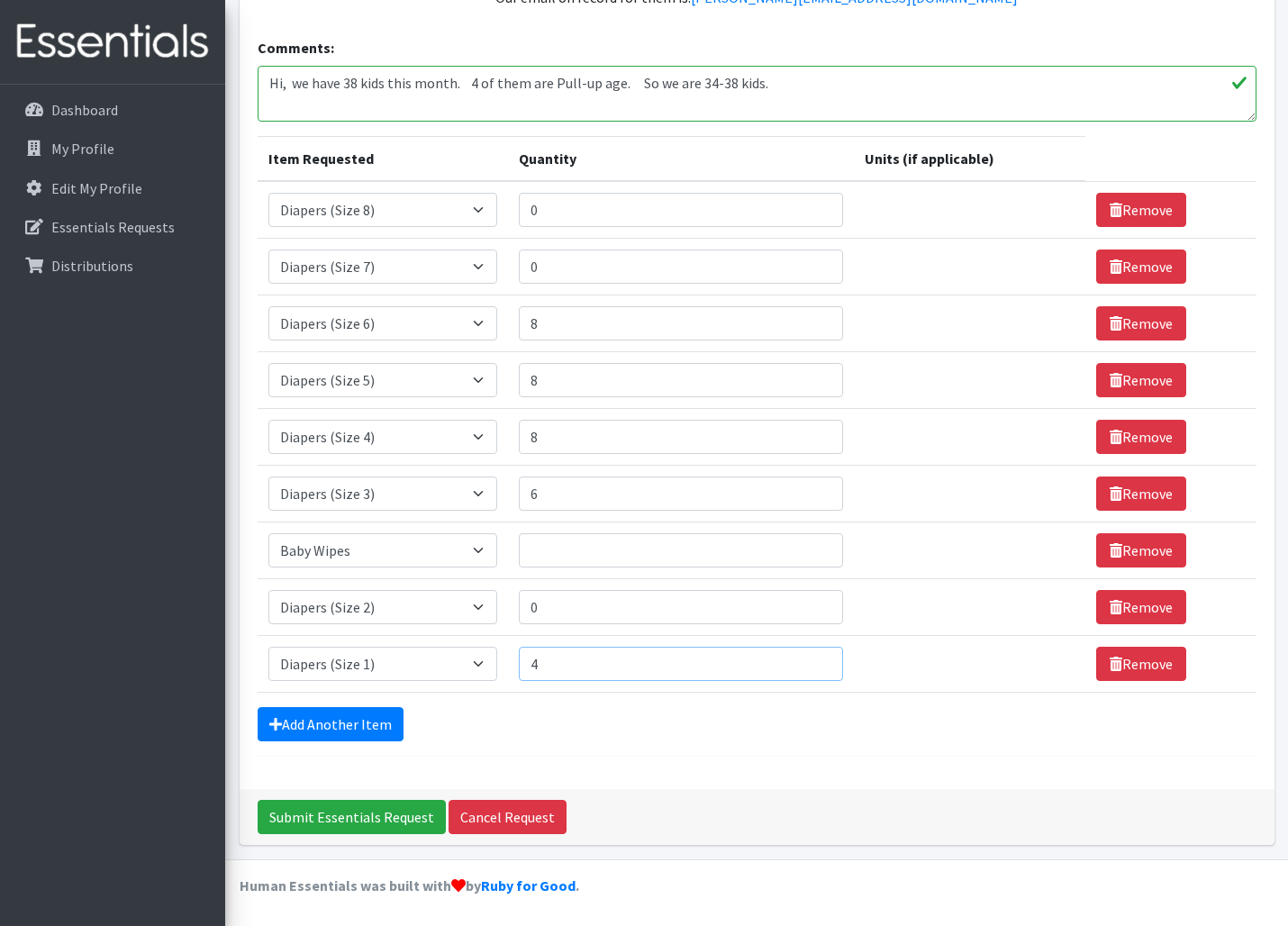
type input "4"
click at [537, 545] on input "Quantity" at bounding box center [681, 549] width 324 height 34
type input "2"
click at [332, 721] on link "Add Another Item" at bounding box center [330, 723] width 146 height 34
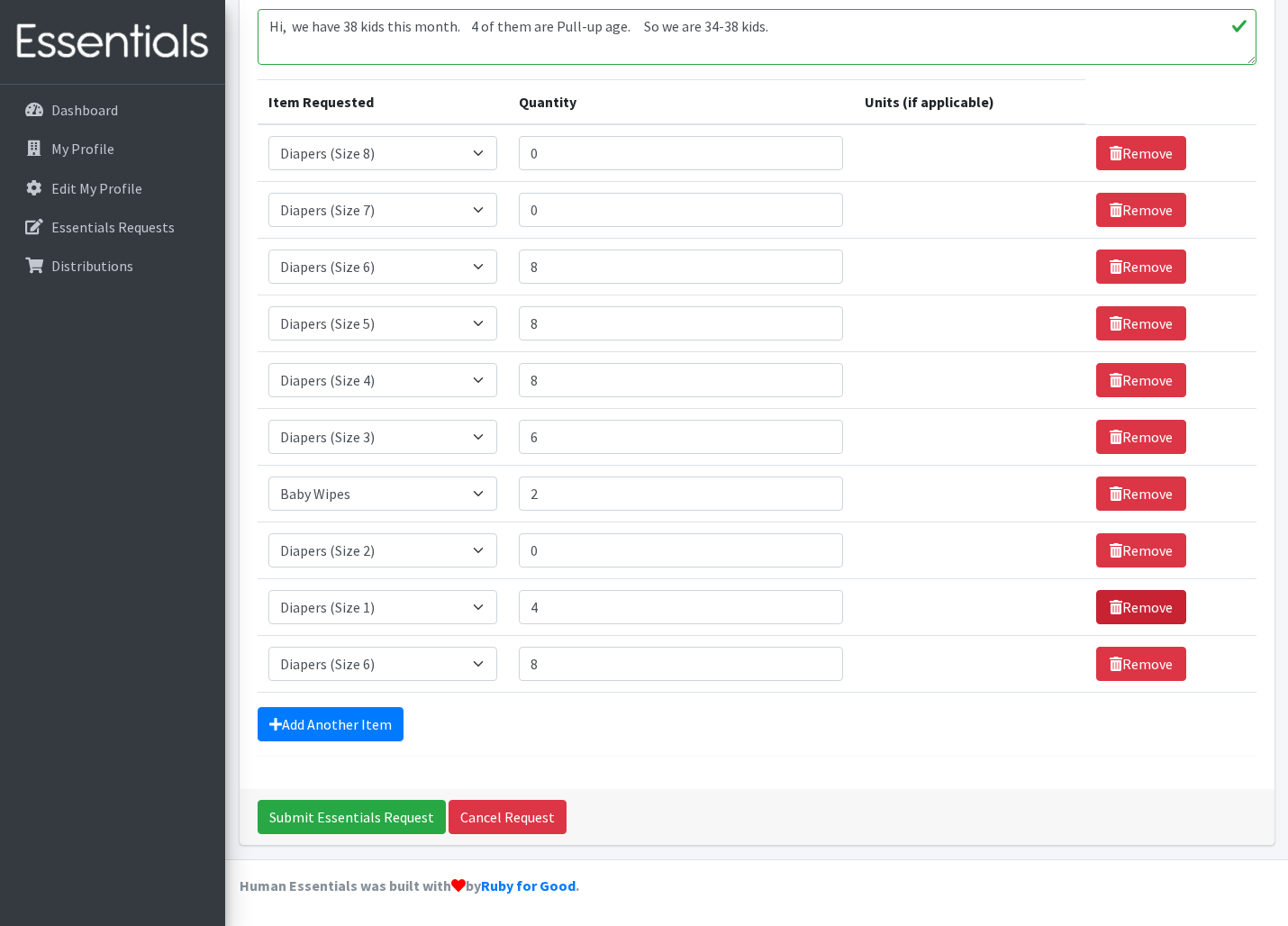
click at [1140, 665] on link "Remove" at bounding box center [1140, 663] width 90 height 34
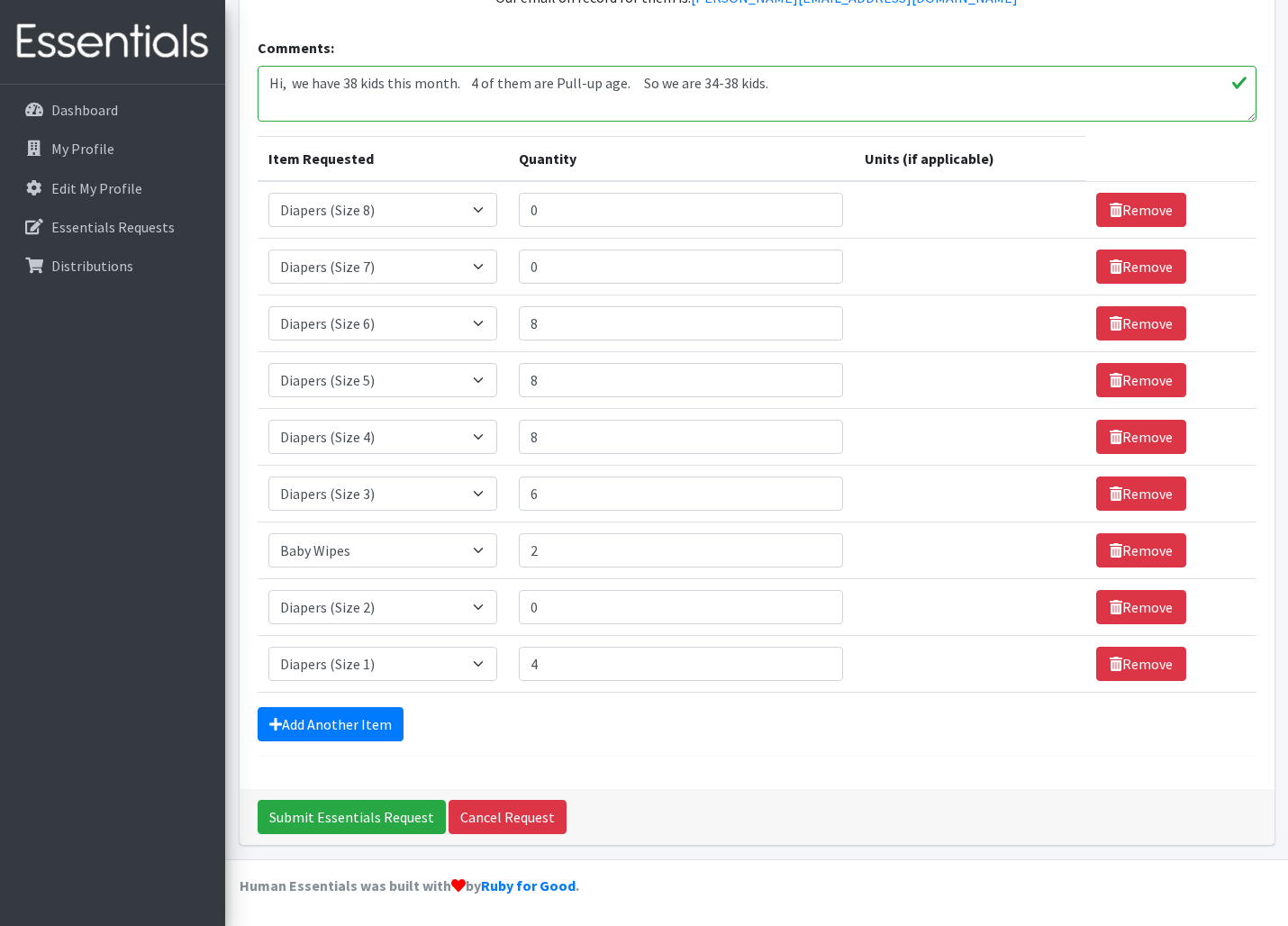
click at [817, 77] on textarea "Hi, we have 38 kids this month. 4 of them are Pull-up age. So we are 34-38 kids…" at bounding box center [756, 94] width 999 height 56
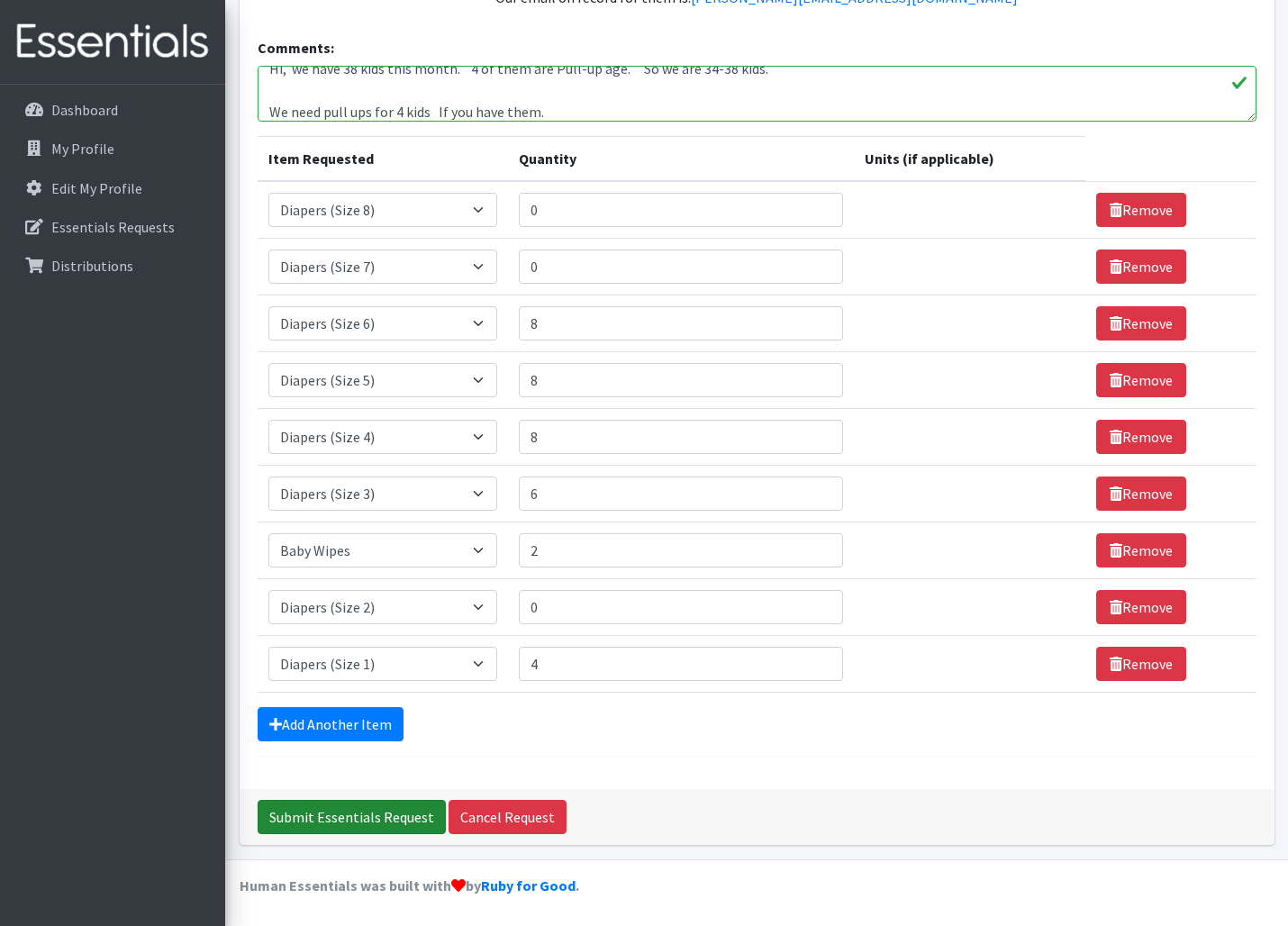
type textarea "Hi, we have 38 kids this month. 4 of them are Pull-up age. So we are 34-38 kids…"
click at [353, 817] on input "Submit Essentials Request" at bounding box center [351, 816] width 188 height 34
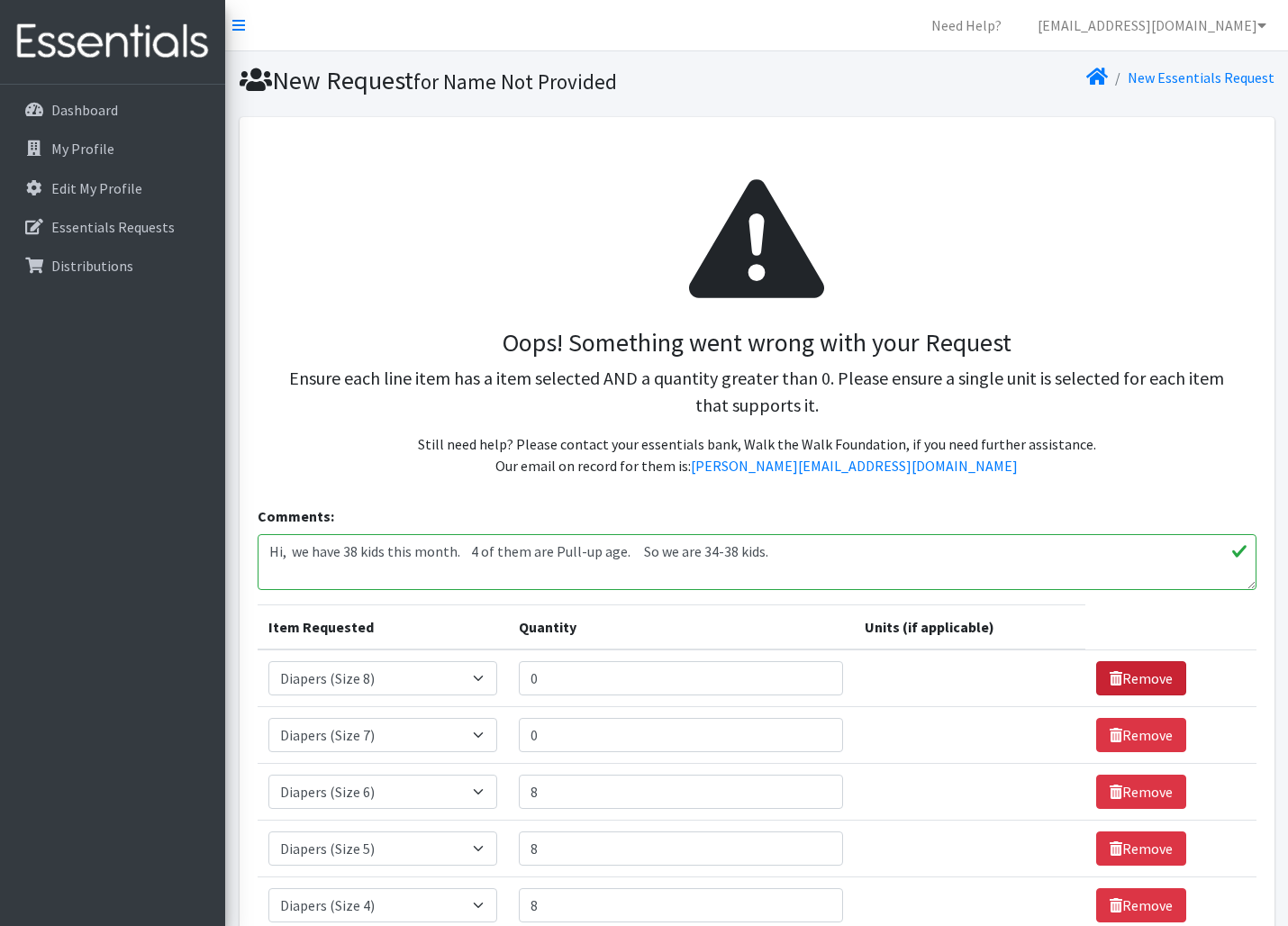
click at [1151, 676] on link "Remove" at bounding box center [1140, 678] width 90 height 34
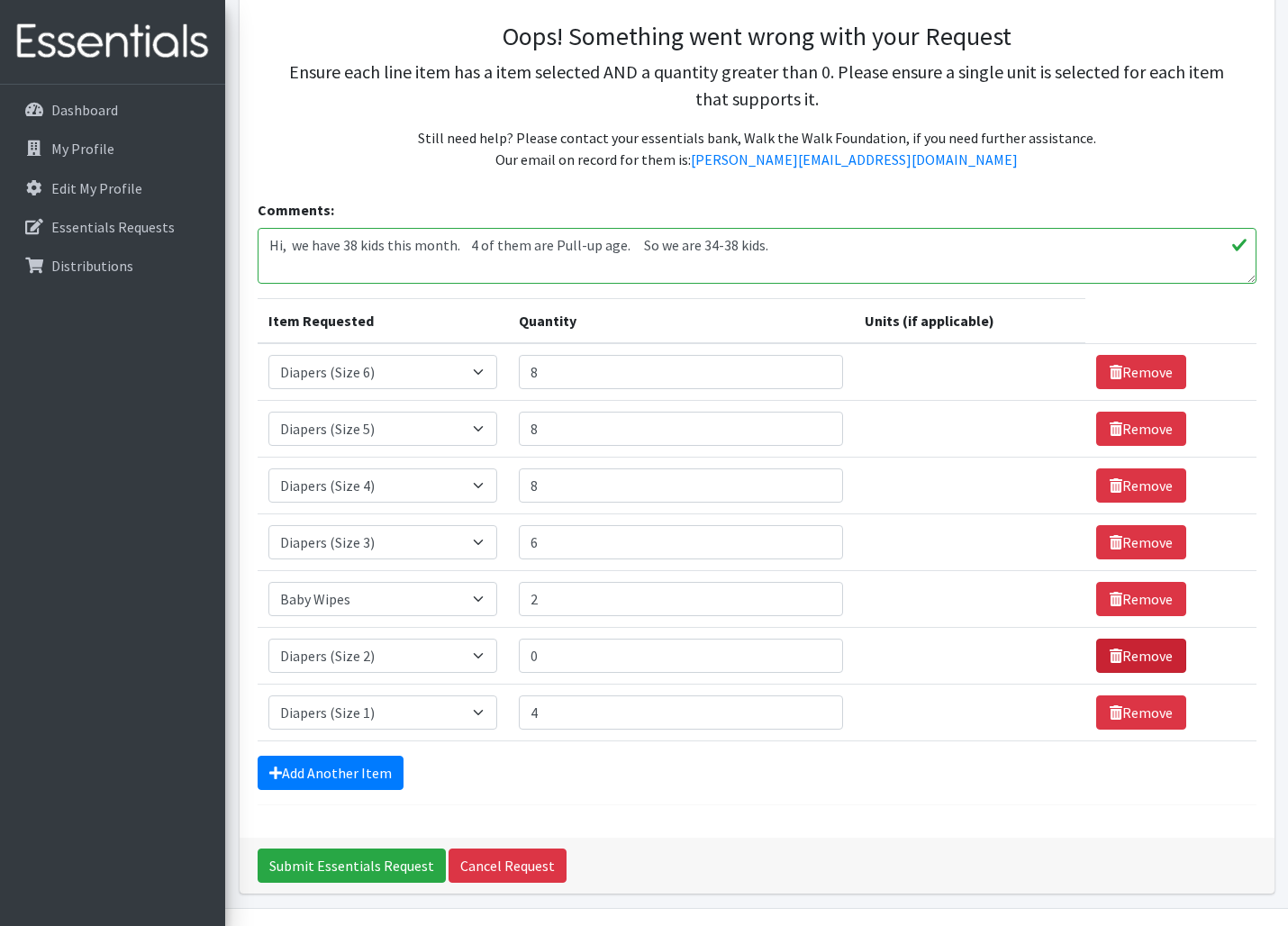
scroll to position [307, 1]
click at [1149, 655] on link "Remove" at bounding box center [1140, 655] width 90 height 34
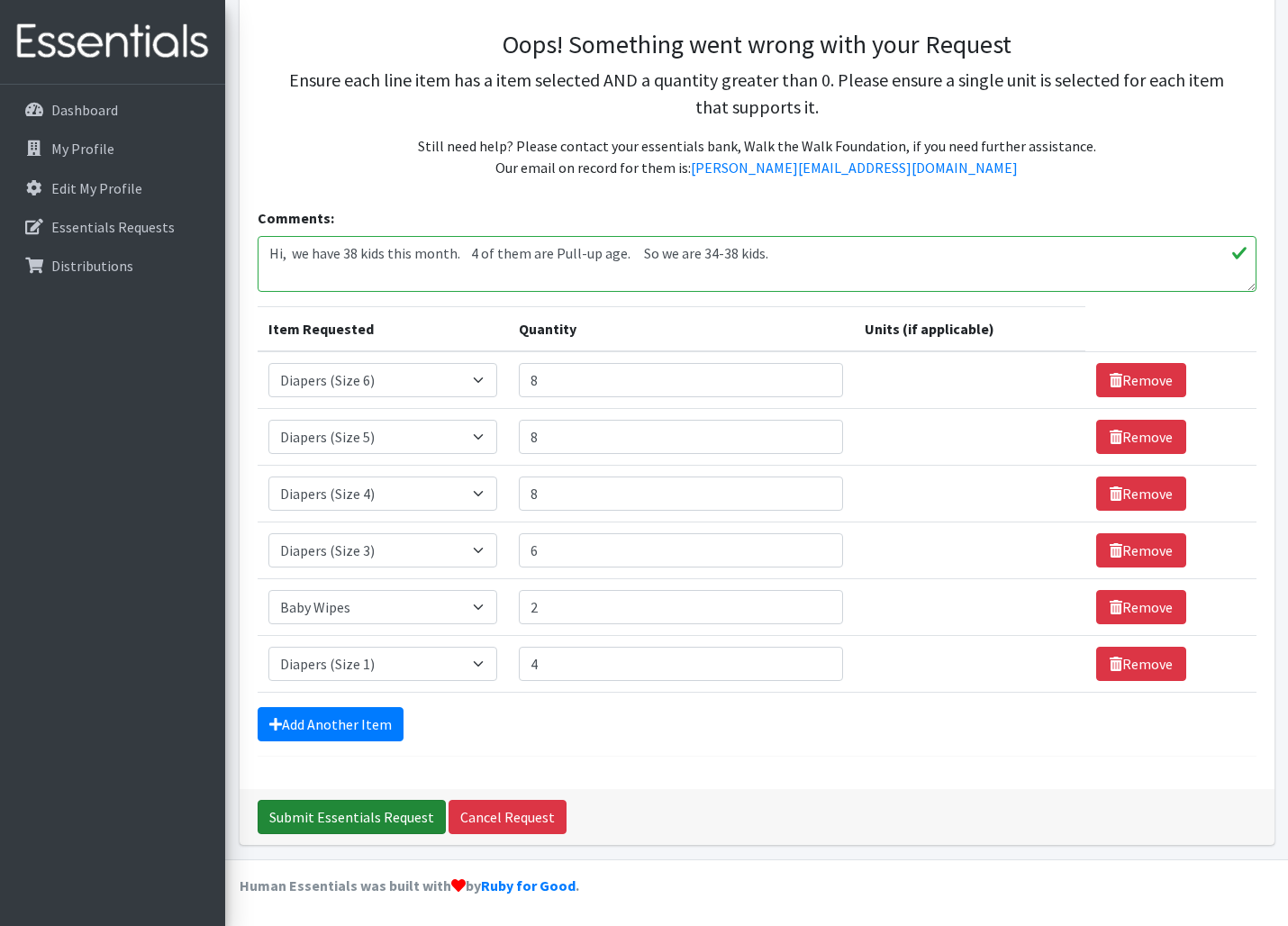
click at [414, 814] on input "Submit Essentials Request" at bounding box center [351, 816] width 188 height 34
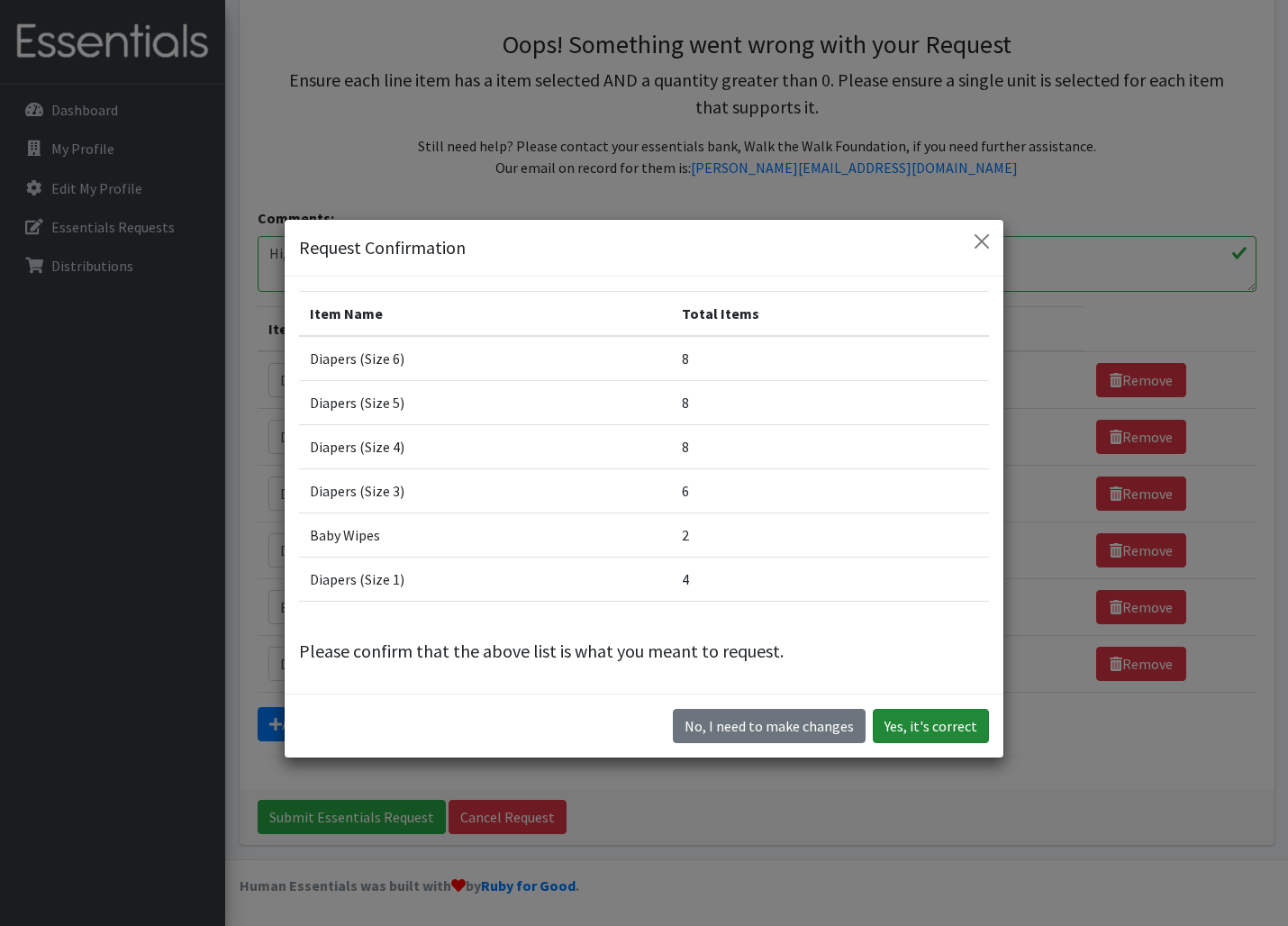
click at [930, 719] on button "Yes, it's correct" at bounding box center [931, 725] width 116 height 34
